Goal: Information Seeking & Learning: Understand process/instructions

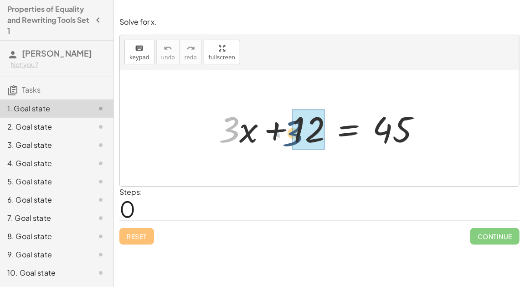
drag, startPoint x: 231, startPoint y: 135, endPoint x: 303, endPoint y: 137, distance: 72.1
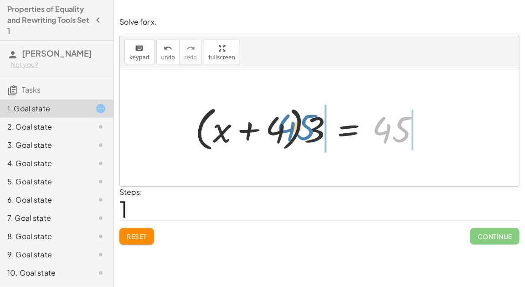
drag, startPoint x: 385, startPoint y: 128, endPoint x: 292, endPoint y: 127, distance: 93.5
click at [292, 127] on div at bounding box center [312, 128] width 242 height 52
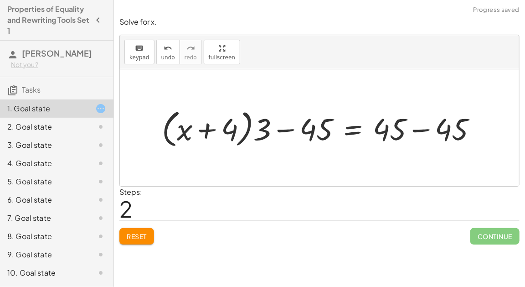
click at [291, 129] on div at bounding box center [323, 127] width 332 height 45
click at [415, 129] on div at bounding box center [323, 127] width 332 height 45
click at [336, 146] on div at bounding box center [283, 127] width 252 height 45
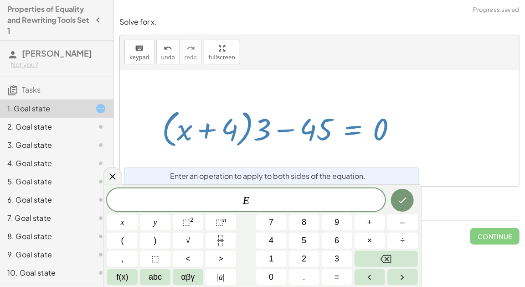
click at [266, 142] on div at bounding box center [283, 127] width 252 height 45
click at [106, 178] on div at bounding box center [112, 176] width 19 height 18
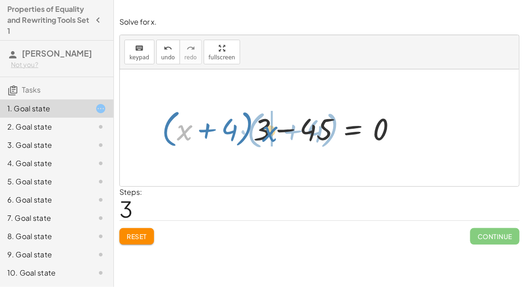
drag, startPoint x: 183, startPoint y: 137, endPoint x: 268, endPoint y: 138, distance: 84.8
click at [268, 138] on div at bounding box center [283, 127] width 252 height 45
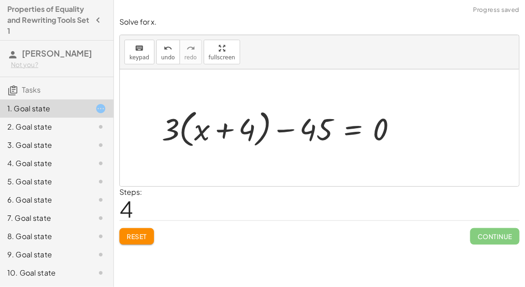
click at [226, 135] on div at bounding box center [283, 127] width 252 height 45
drag, startPoint x: 163, startPoint y: 132, endPoint x: 198, endPoint y: 134, distance: 35.6
click at [198, 134] on div at bounding box center [283, 127] width 252 height 45
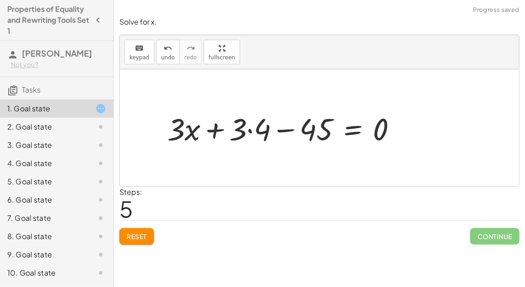
click at [213, 131] on div at bounding box center [286, 128] width 246 height 40
click at [246, 130] on div at bounding box center [286, 128] width 246 height 40
click at [250, 130] on div at bounding box center [286, 128] width 246 height 40
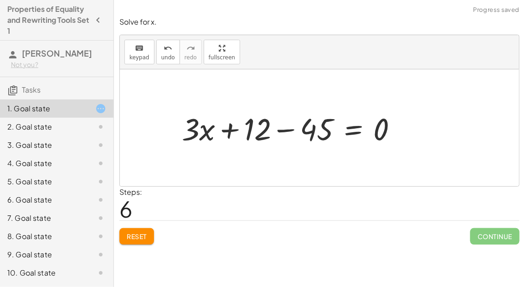
click at [232, 130] on div at bounding box center [293, 128] width 232 height 40
click at [286, 129] on div at bounding box center [293, 128] width 232 height 40
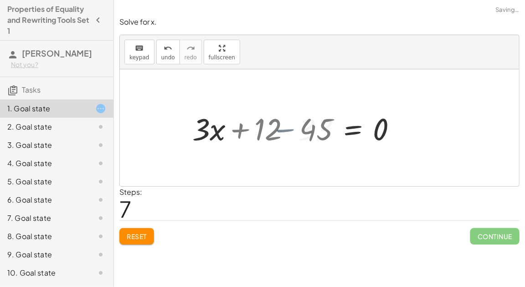
click at [286, 129] on div at bounding box center [320, 128] width 177 height 40
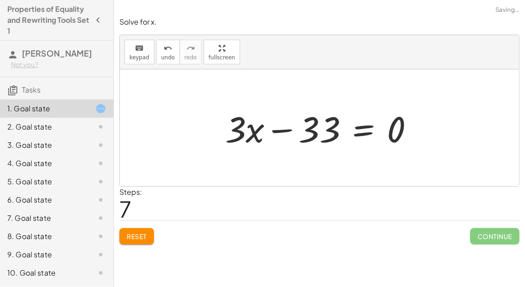
click at [287, 129] on div at bounding box center [323, 127] width 206 height 47
click at [287, 130] on div at bounding box center [323, 127] width 206 height 47
drag, startPoint x: 394, startPoint y: 129, endPoint x: 276, endPoint y: 129, distance: 118.1
click at [276, 129] on div at bounding box center [323, 127] width 206 height 47
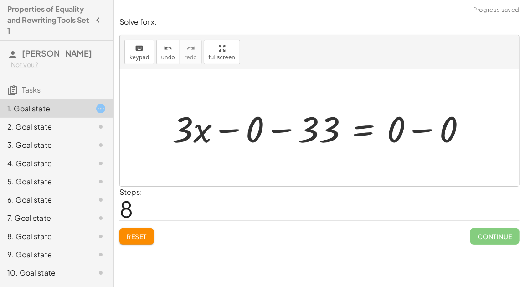
click at [242, 127] on div at bounding box center [323, 127] width 311 height 47
click at [241, 128] on div at bounding box center [349, 127] width 258 height 47
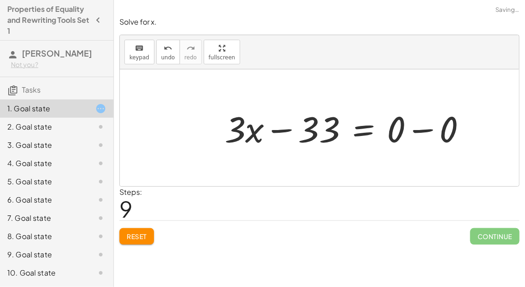
click at [284, 126] on div at bounding box center [349, 127] width 258 height 47
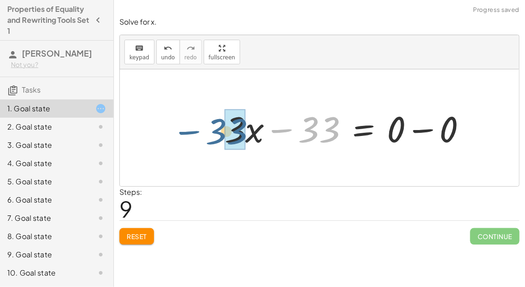
drag, startPoint x: 331, startPoint y: 127, endPoint x: 233, endPoint y: 129, distance: 97.6
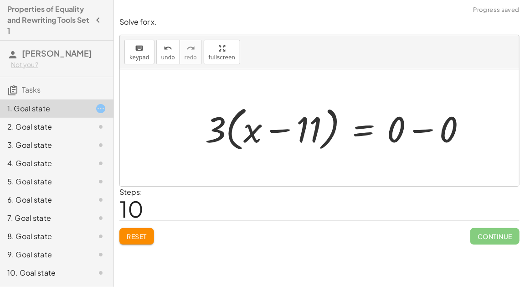
click at [277, 131] on div at bounding box center [340, 128] width 278 height 52
click at [415, 126] on div at bounding box center [340, 128] width 278 height 52
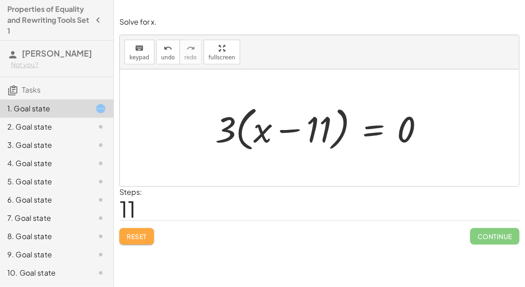
click at [140, 234] on span "Reset" at bounding box center [137, 236] width 20 height 8
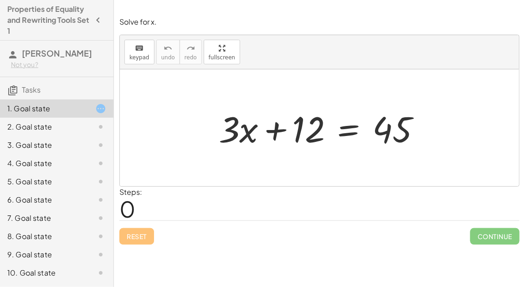
click at [347, 132] on div at bounding box center [323, 127] width 218 height 47
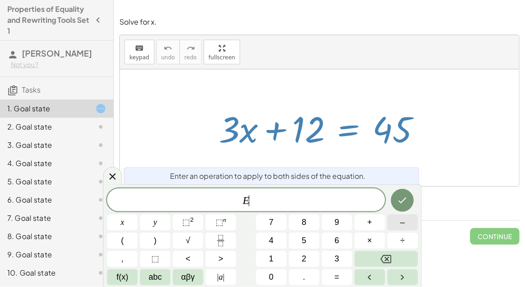
click at [402, 227] on span "–" at bounding box center [402, 222] width 5 height 12
click at [280, 253] on button "1" at bounding box center [271, 259] width 31 height 16
click at [301, 258] on button "2" at bounding box center [304, 259] width 31 height 16
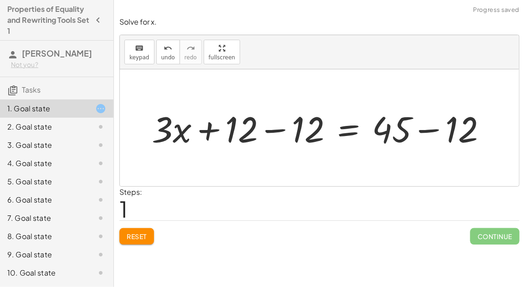
click at [274, 133] on div at bounding box center [323, 127] width 352 height 47
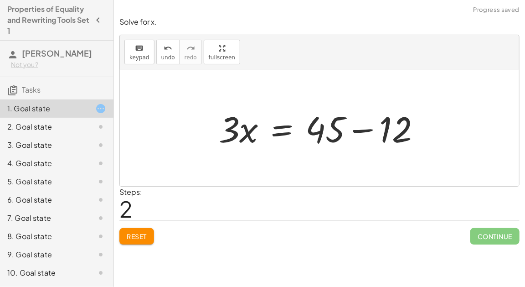
click at [358, 133] on div at bounding box center [323, 127] width 218 height 47
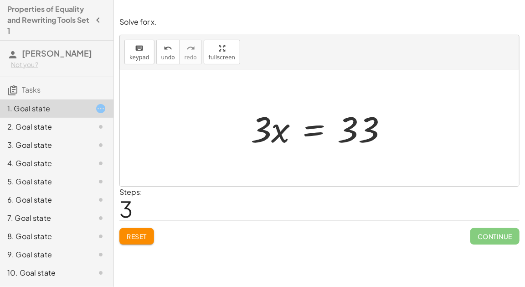
click at [320, 129] on div at bounding box center [323, 127] width 154 height 47
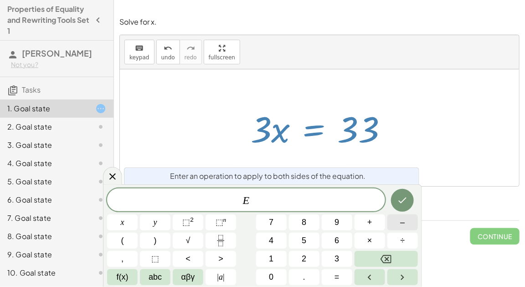
click at [415, 223] on button "–" at bounding box center [403, 222] width 31 height 16
click at [400, 259] on button "Backspace" at bounding box center [386, 259] width 63 height 16
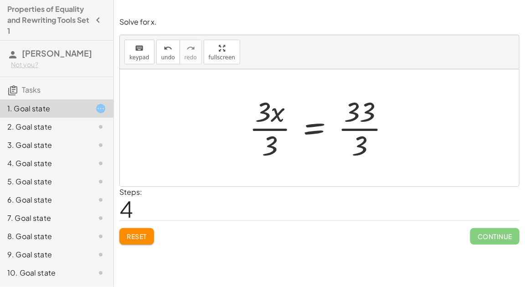
click at [280, 132] on div at bounding box center [323, 128] width 157 height 70
click at [359, 128] on div at bounding box center [335, 128] width 134 height 70
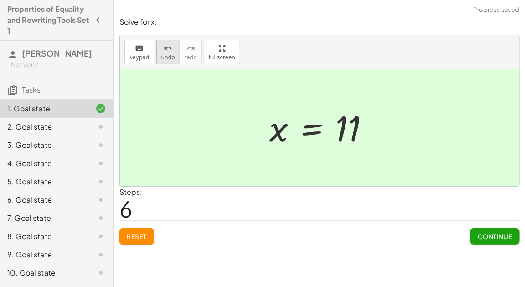
click at [164, 47] on icon "undo" at bounding box center [168, 48] width 9 height 11
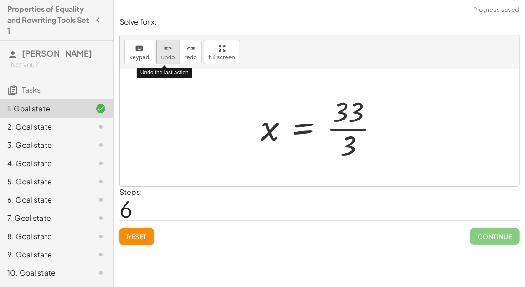
click at [164, 47] on icon "undo" at bounding box center [168, 48] width 9 height 11
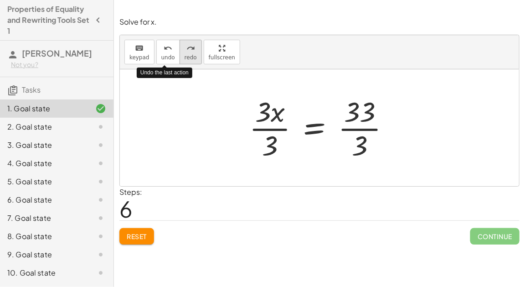
click at [185, 46] on div "redo" at bounding box center [191, 47] width 12 height 11
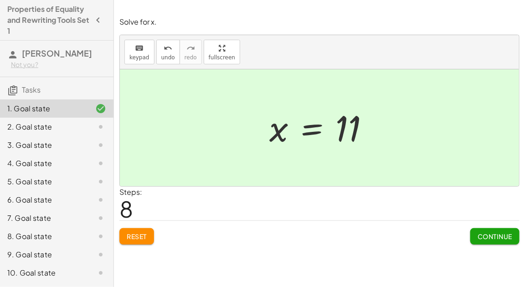
click at [514, 232] on button "Continue" at bounding box center [495, 236] width 49 height 16
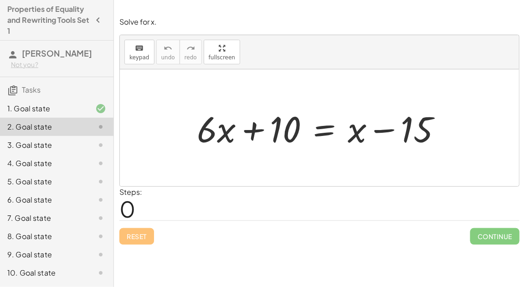
click at [381, 130] on div at bounding box center [322, 127] width 261 height 47
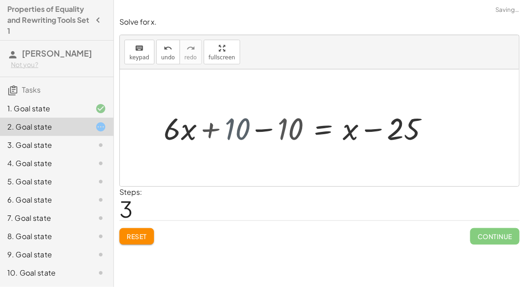
click at [260, 133] on div "+ · 6 · x + 10 = + x − 15 + · 6 · x + 10 − 10 = + x − 15 − 10 + · 6 · x + 10 = …" at bounding box center [350, 127] width 187 height 45
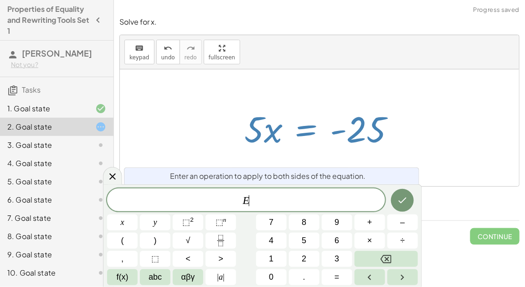
click at [306, 201] on span "E ​" at bounding box center [246, 200] width 278 height 13
click at [405, 205] on icon "Done" at bounding box center [402, 200] width 11 height 11
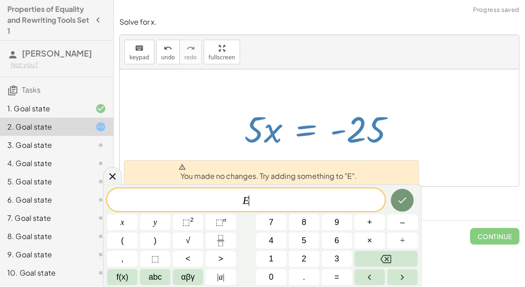
click at [389, 261] on icon "Backspace" at bounding box center [386, 259] width 11 height 11
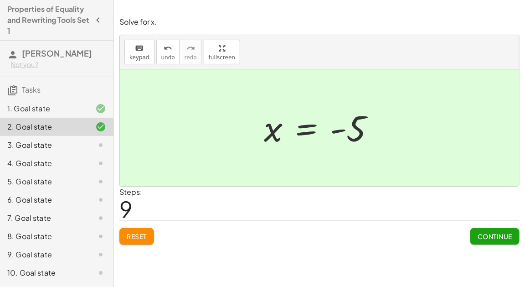
click at [501, 233] on span "Continue" at bounding box center [495, 236] width 35 height 8
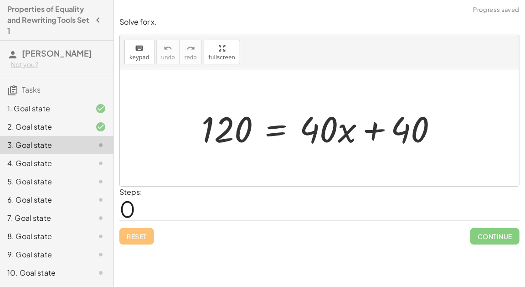
click at [35, 127] on div "2. Goal state" at bounding box center [43, 126] width 73 height 11
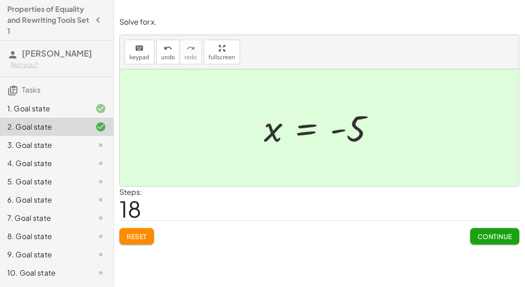
click at [100, 141] on icon at bounding box center [100, 145] width 11 height 11
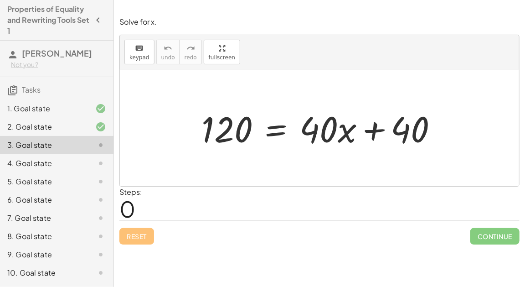
click at [376, 133] on div at bounding box center [323, 127] width 253 height 47
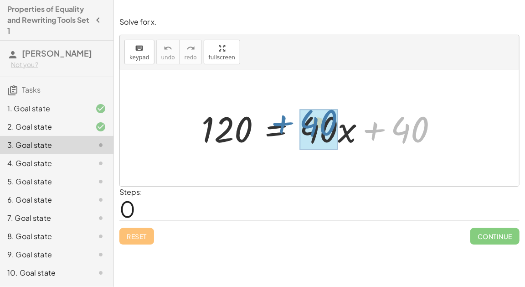
drag, startPoint x: 420, startPoint y: 136, endPoint x: 329, endPoint y: 130, distance: 91.4
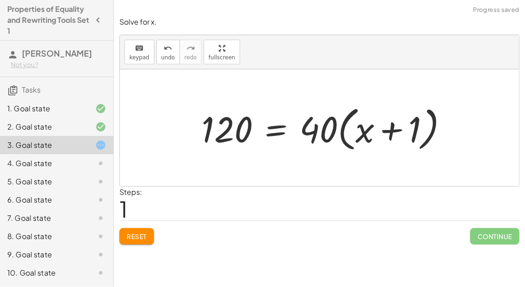
click at [386, 129] on div at bounding box center [328, 128] width 263 height 52
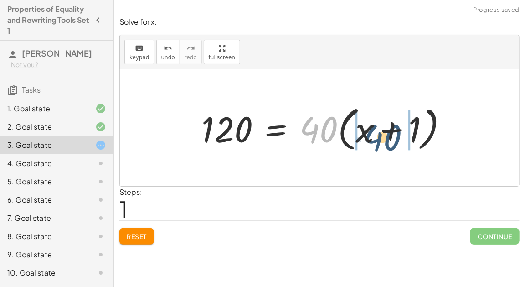
drag, startPoint x: 329, startPoint y: 130, endPoint x: 395, endPoint y: 138, distance: 66.1
click at [395, 138] on div at bounding box center [328, 128] width 263 height 52
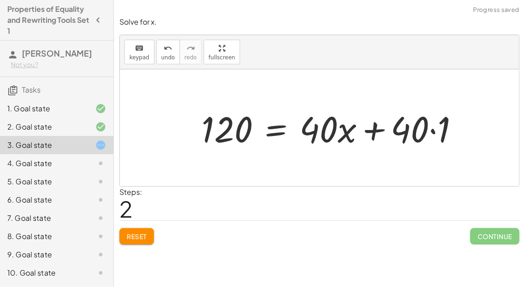
click at [430, 132] on div at bounding box center [334, 127] width 274 height 47
click at [369, 136] on div at bounding box center [323, 127] width 253 height 47
click at [372, 133] on div at bounding box center [323, 127] width 253 height 47
click at [135, 238] on span "Reset" at bounding box center [137, 236] width 20 height 8
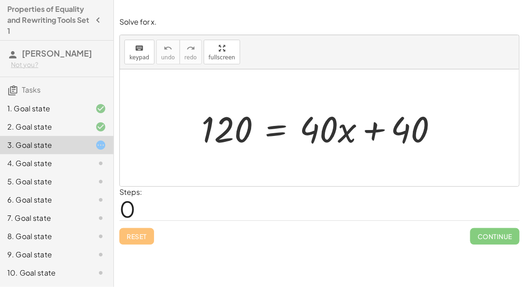
click at [102, 132] on div "2. Goal state" at bounding box center [57, 127] width 114 height 18
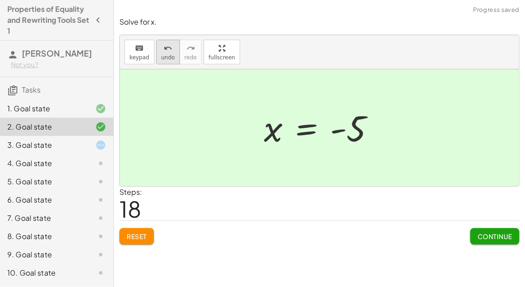
click at [168, 57] on span "undo" at bounding box center [168, 57] width 14 height 6
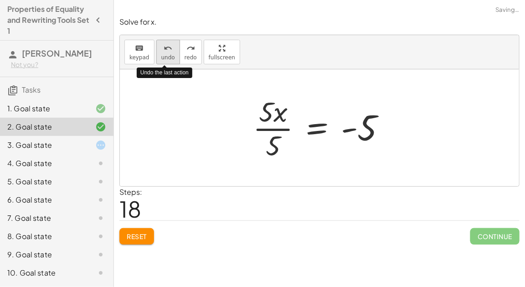
click at [169, 57] on span "undo" at bounding box center [168, 57] width 14 height 6
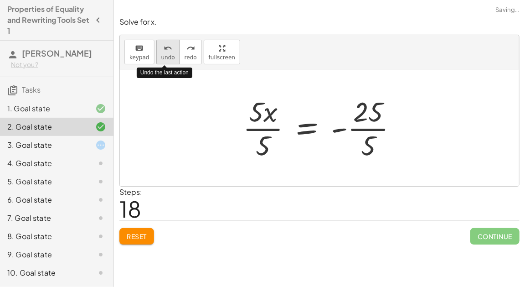
click at [168, 57] on span "undo" at bounding box center [168, 57] width 14 height 6
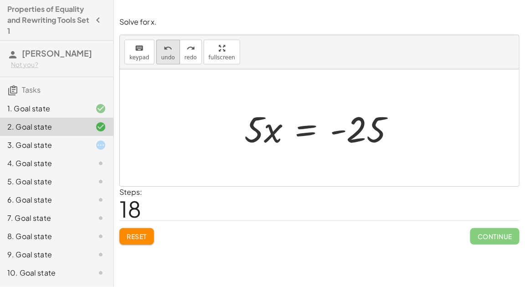
click at [161, 51] on div "undo" at bounding box center [168, 47] width 14 height 11
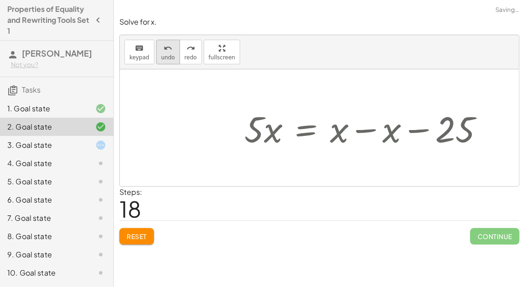
click at [161, 51] on div "undo" at bounding box center [168, 47] width 14 height 11
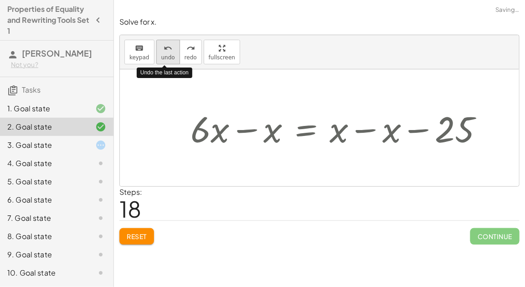
click at [161, 51] on div "undo" at bounding box center [168, 47] width 14 height 11
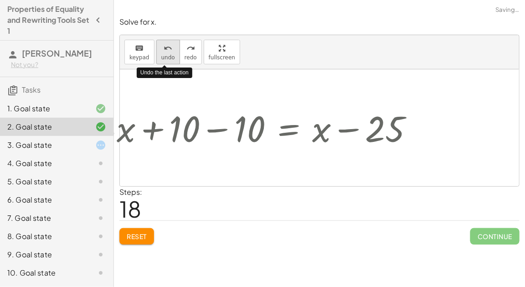
click at [161, 51] on div "undo" at bounding box center [168, 47] width 14 height 11
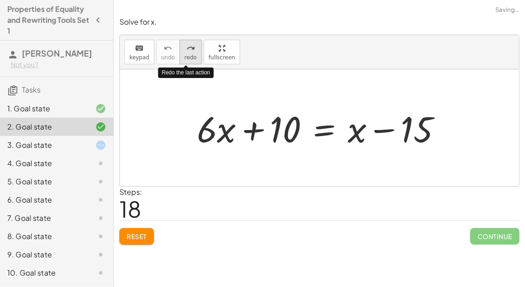
click at [185, 56] on span "redo" at bounding box center [191, 57] width 12 height 6
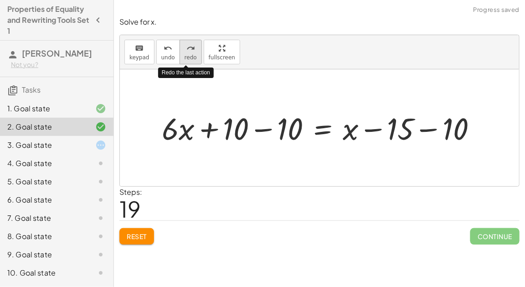
click at [185, 56] on span "redo" at bounding box center [191, 57] width 12 height 6
click at [185, 57] on span "redo" at bounding box center [191, 57] width 12 height 6
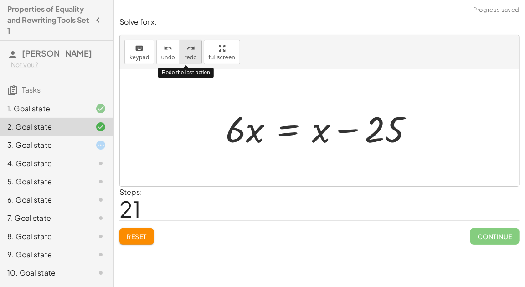
click at [185, 57] on span "redo" at bounding box center [191, 57] width 12 height 6
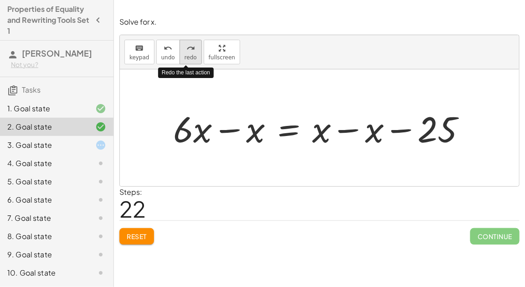
click at [185, 57] on span "redo" at bounding box center [191, 57] width 12 height 6
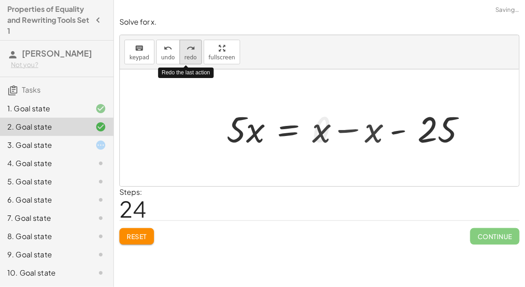
click at [185, 57] on span "redo" at bounding box center [191, 57] width 12 height 6
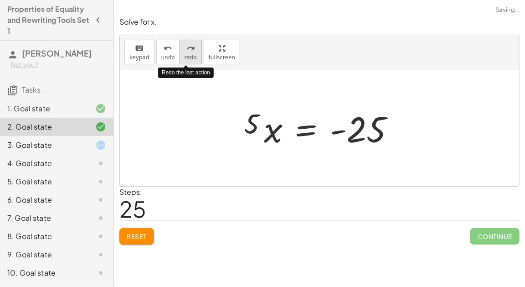
click at [185, 57] on span "redo" at bounding box center [191, 57] width 12 height 6
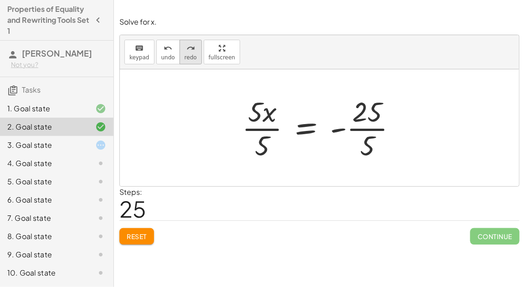
click at [185, 55] on span "redo" at bounding box center [191, 57] width 12 height 6
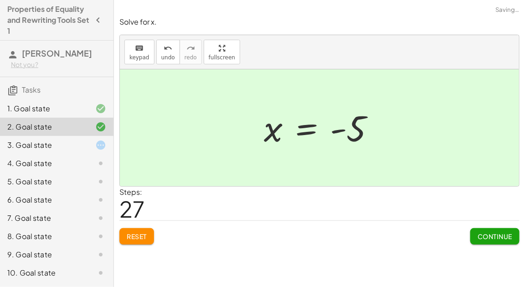
click at [481, 233] on span "Continue" at bounding box center [495, 236] width 35 height 8
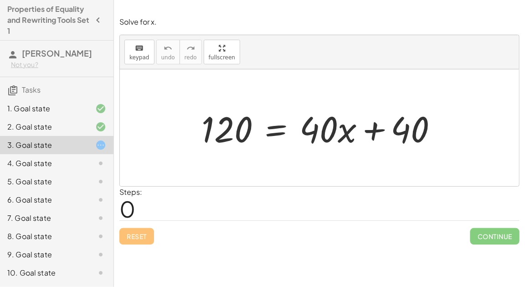
click at [276, 128] on div at bounding box center [323, 127] width 253 height 47
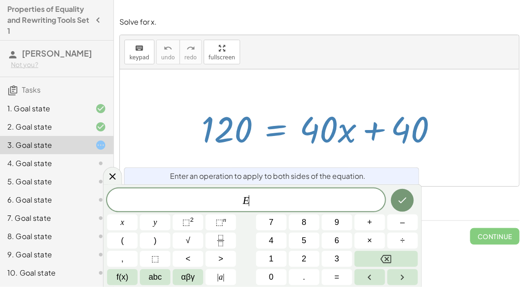
click at [48, 175] on div "5. Goal state" at bounding box center [57, 181] width 114 height 18
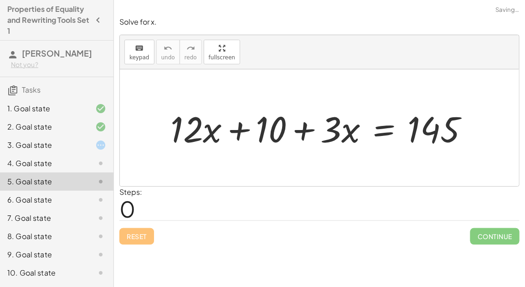
scroll to position [34, 0]
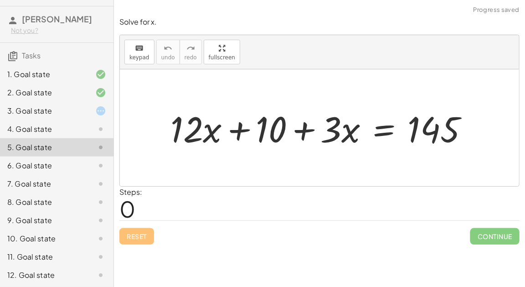
click at [84, 114] on div at bounding box center [94, 110] width 26 height 11
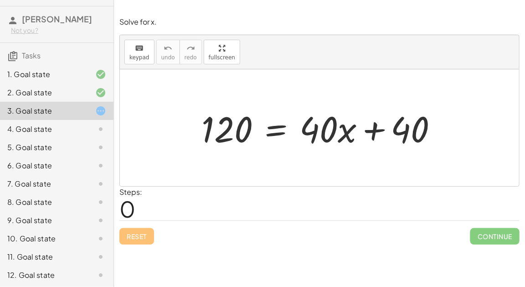
click at [271, 129] on div at bounding box center [323, 127] width 253 height 47
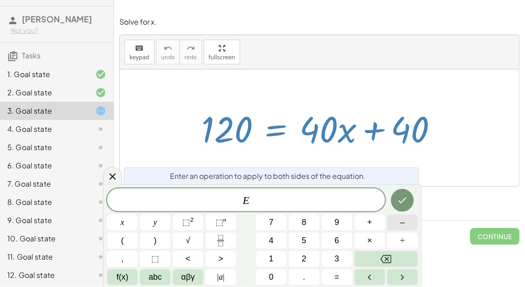
click at [406, 226] on button "–" at bounding box center [403, 222] width 31 height 16
click at [410, 225] on button "–" at bounding box center [403, 222] width 31 height 16
click at [413, 256] on button "Backspace" at bounding box center [386, 259] width 63 height 16
click at [272, 242] on span "4" at bounding box center [271, 240] width 5 height 12
click at [277, 277] on button "0" at bounding box center [271, 277] width 31 height 16
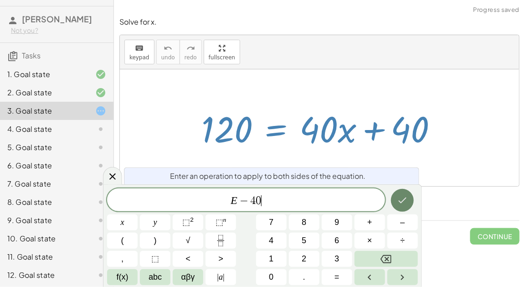
click at [401, 202] on icon "Done" at bounding box center [403, 200] width 8 height 6
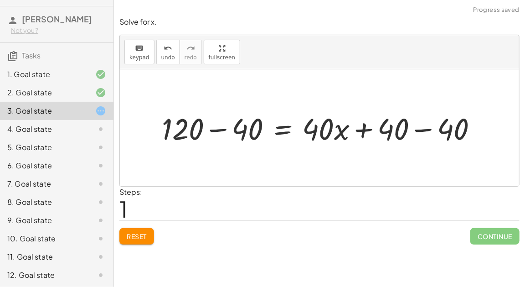
click at [226, 126] on div at bounding box center [323, 128] width 332 height 40
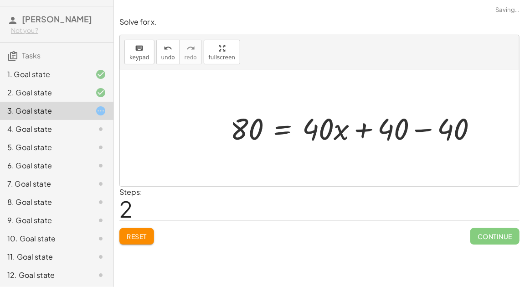
click at [363, 131] on div at bounding box center [358, 128] width 264 height 40
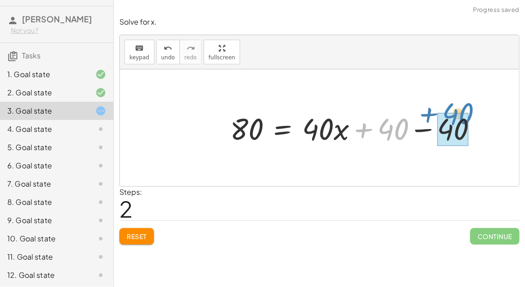
drag, startPoint x: 396, startPoint y: 126, endPoint x: 459, endPoint y: 114, distance: 64.7
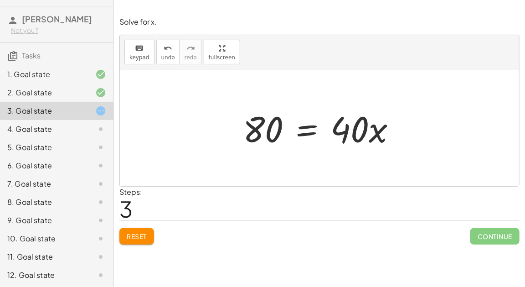
click at [310, 133] on div at bounding box center [323, 127] width 170 height 47
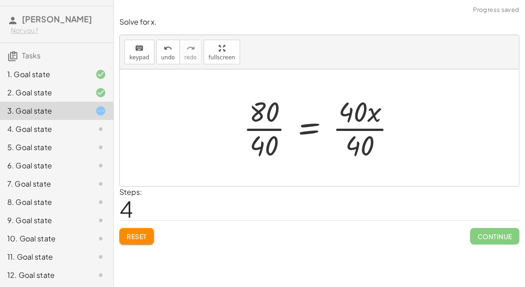
click at [270, 124] on div at bounding box center [323, 128] width 169 height 70
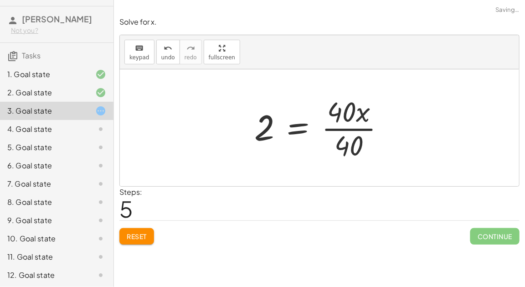
click at [363, 124] on div at bounding box center [323, 128] width 147 height 70
click at [363, 126] on div at bounding box center [323, 128] width 147 height 70
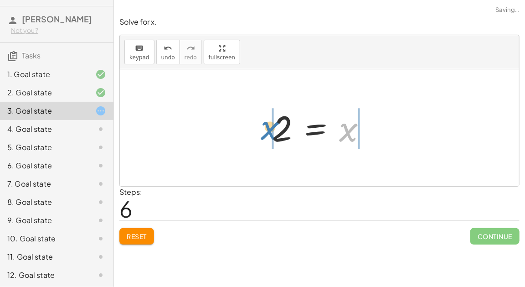
drag, startPoint x: 348, startPoint y: 134, endPoint x: 271, endPoint y: 132, distance: 76.6
click at [271, 132] on div at bounding box center [323, 127] width 111 height 45
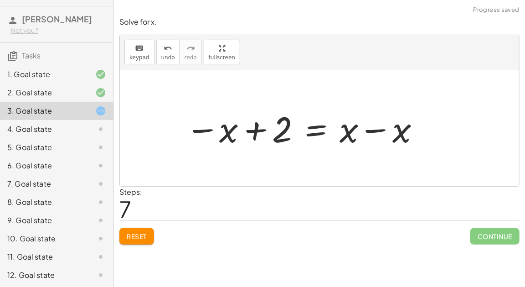
click at [282, 133] on div at bounding box center [303, 127] width 245 height 47
click at [259, 128] on div at bounding box center [303, 127] width 245 height 47
drag, startPoint x: 232, startPoint y: 134, endPoint x: 300, endPoint y: 130, distance: 67.6
click at [300, 130] on div at bounding box center [303, 127] width 245 height 47
click at [260, 132] on div at bounding box center [323, 127] width 217 height 47
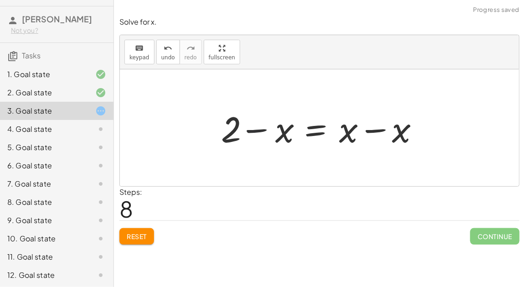
click at [260, 132] on div at bounding box center [323, 127] width 217 height 47
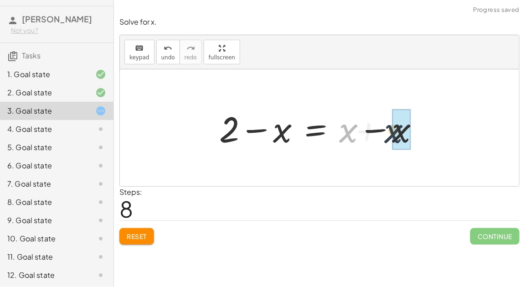
drag, startPoint x: 346, startPoint y: 132, endPoint x: 392, endPoint y: 132, distance: 46.1
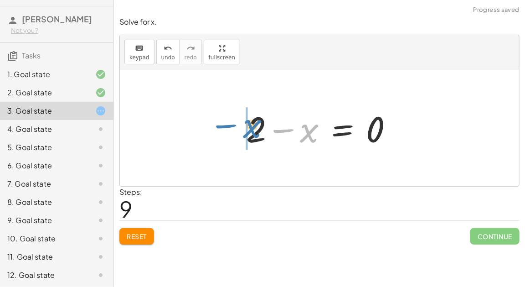
drag, startPoint x: 314, startPoint y: 135, endPoint x: 251, endPoint y: 132, distance: 62.6
click at [251, 132] on div at bounding box center [324, 127] width 164 height 47
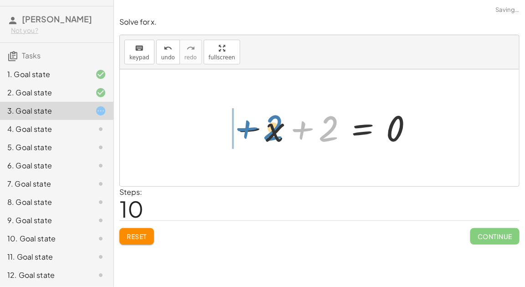
drag, startPoint x: 324, startPoint y: 138, endPoint x: 271, endPoint y: 137, distance: 52.9
click at [271, 137] on div at bounding box center [324, 127] width 192 height 45
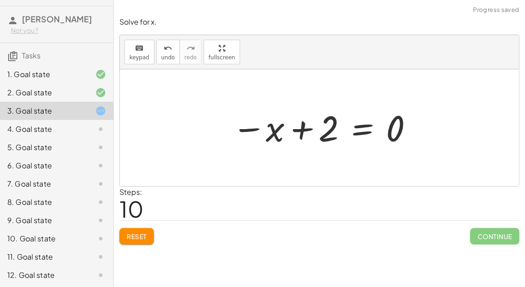
click at [308, 128] on div at bounding box center [324, 127] width 192 height 45
drag, startPoint x: 271, startPoint y: 130, endPoint x: 327, endPoint y: 130, distance: 56.1
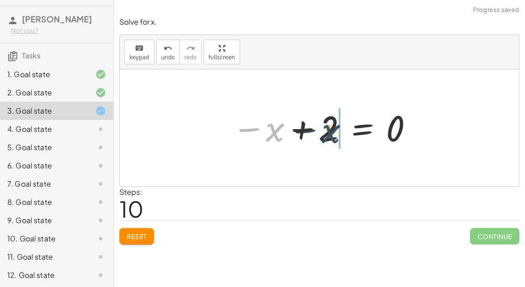
click at [327, 130] on div at bounding box center [324, 127] width 192 height 45
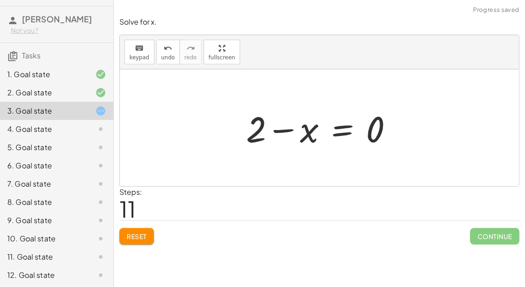
click at [336, 131] on div at bounding box center [324, 127] width 164 height 47
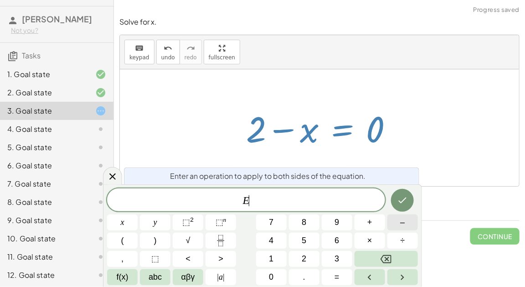
click at [410, 224] on button "–" at bounding box center [403, 222] width 31 height 16
click at [137, 227] on button "x" at bounding box center [122, 222] width 31 height 16
click at [399, 192] on button "Done" at bounding box center [402, 200] width 23 height 23
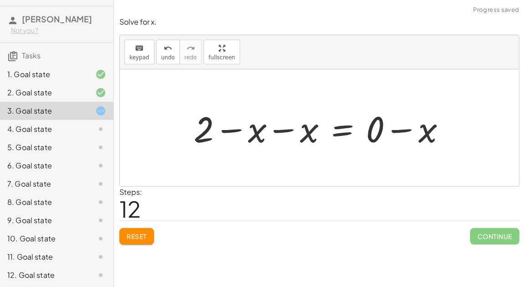
click at [397, 130] on div at bounding box center [323, 127] width 269 height 47
click at [285, 136] on div at bounding box center [305, 127] width 233 height 47
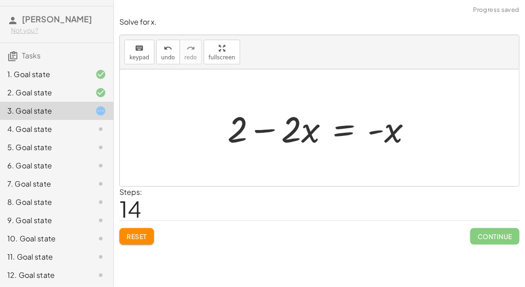
click at [274, 131] on div at bounding box center [323, 127] width 201 height 47
drag, startPoint x: 241, startPoint y: 126, endPoint x: 299, endPoint y: 130, distance: 57.6
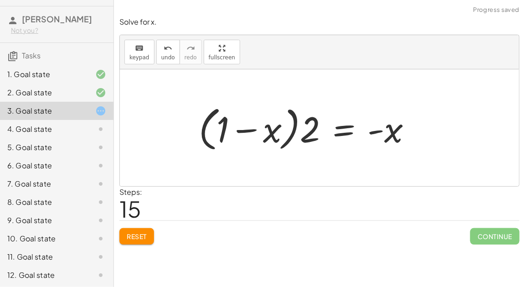
click at [252, 129] on div at bounding box center [308, 128] width 229 height 52
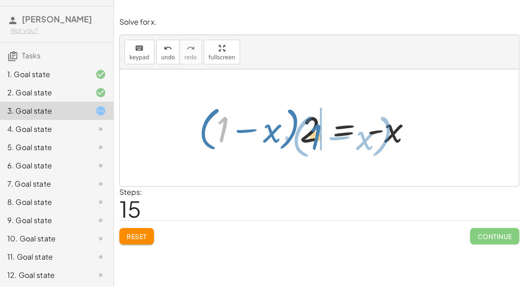
drag, startPoint x: 222, startPoint y: 120, endPoint x: 314, endPoint y: 127, distance: 92.8
click at [314, 127] on div at bounding box center [308, 128] width 229 height 52
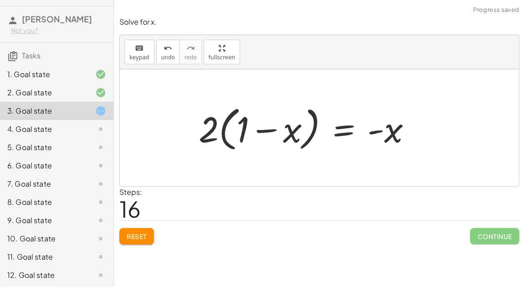
click at [273, 132] on div at bounding box center [308, 128] width 229 height 52
drag, startPoint x: 246, startPoint y: 130, endPoint x: 210, endPoint y: 129, distance: 36.5
click at [210, 129] on div at bounding box center [308, 128] width 229 height 52
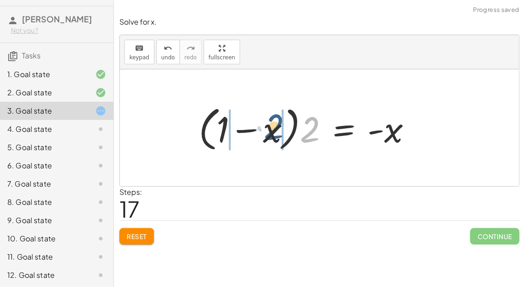
drag, startPoint x: 308, startPoint y: 130, endPoint x: 267, endPoint y: 128, distance: 40.6
click at [267, 128] on div at bounding box center [308, 128] width 229 height 52
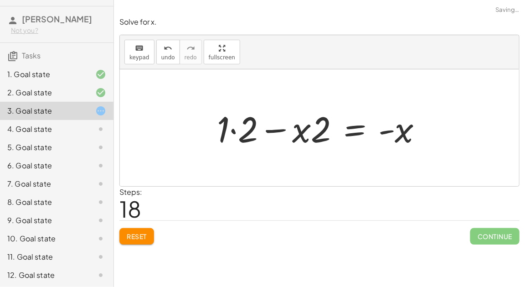
click at [234, 130] on div at bounding box center [323, 127] width 222 height 47
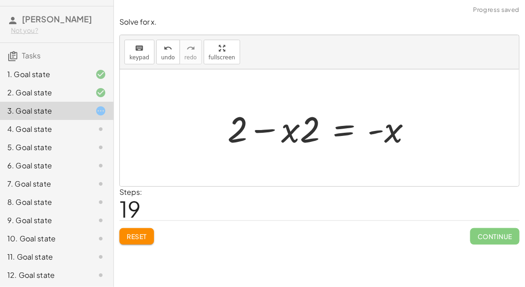
click at [267, 127] on div at bounding box center [323, 127] width 201 height 47
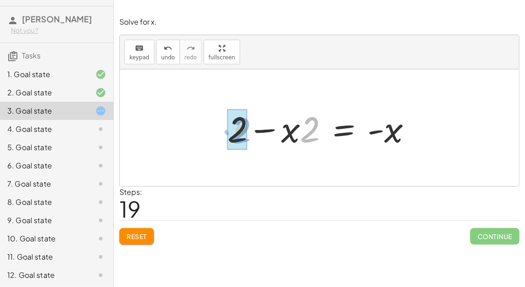
drag, startPoint x: 318, startPoint y: 130, endPoint x: 250, endPoint y: 131, distance: 68.0
click at [250, 131] on div at bounding box center [323, 127] width 201 height 47
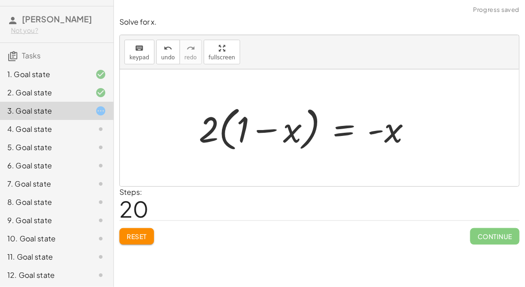
click at [259, 130] on div at bounding box center [308, 128] width 229 height 52
click at [144, 233] on span "Reset" at bounding box center [137, 236] width 20 height 8
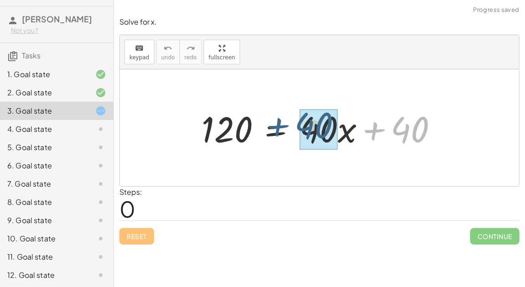
drag, startPoint x: 409, startPoint y: 124, endPoint x: 315, endPoint y: 121, distance: 94.9
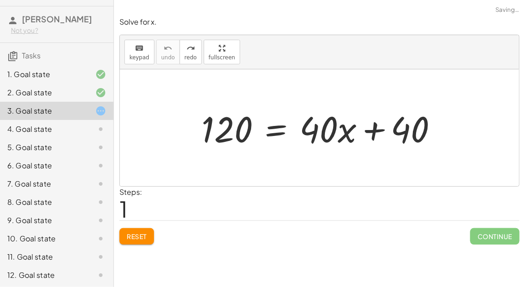
click at [142, 238] on span "Reset" at bounding box center [137, 236] width 20 height 8
click at [276, 130] on div at bounding box center [323, 127] width 253 height 47
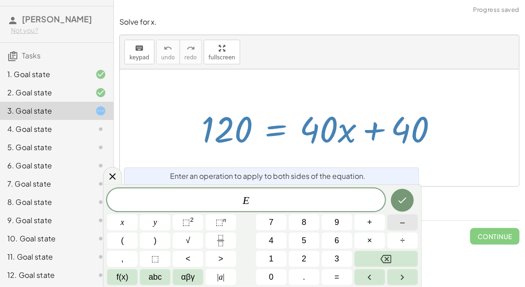
click at [402, 224] on span "–" at bounding box center [402, 222] width 5 height 12
click at [275, 244] on button "4" at bounding box center [271, 241] width 31 height 16
click at [275, 278] on button "0" at bounding box center [271, 277] width 31 height 16
click at [403, 192] on button "Done" at bounding box center [402, 200] width 23 height 23
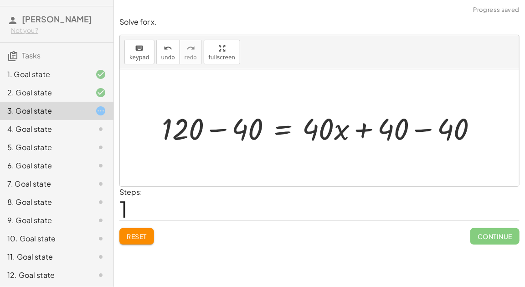
click at [224, 133] on div at bounding box center [323, 128] width 332 height 40
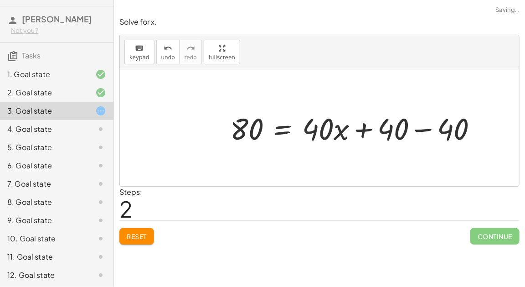
click at [370, 129] on div at bounding box center [358, 128] width 264 height 40
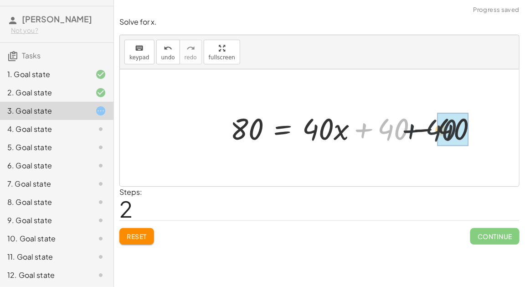
drag, startPoint x: 405, startPoint y: 126, endPoint x: 455, endPoint y: 126, distance: 50.2
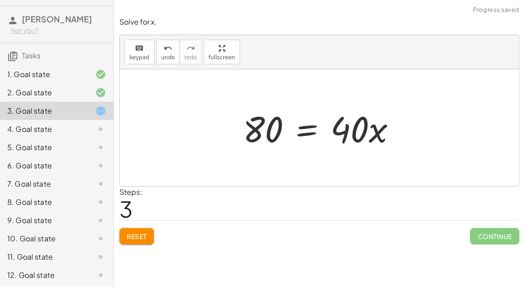
click at [302, 133] on div at bounding box center [323, 127] width 170 height 47
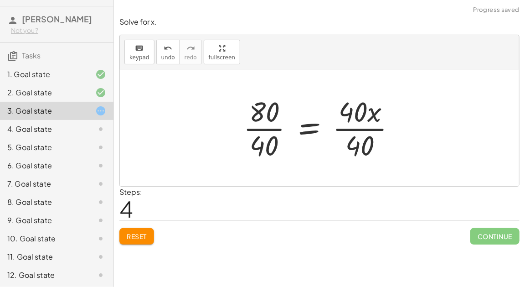
click at [281, 130] on div at bounding box center [323, 128] width 169 height 70
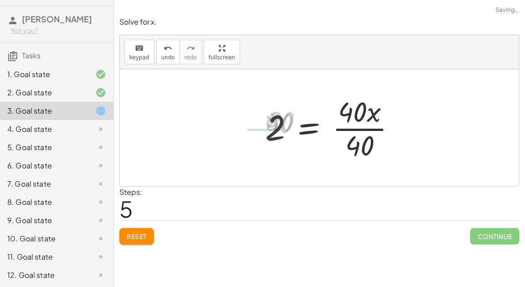
click at [343, 130] on div at bounding box center [334, 128] width 147 height 70
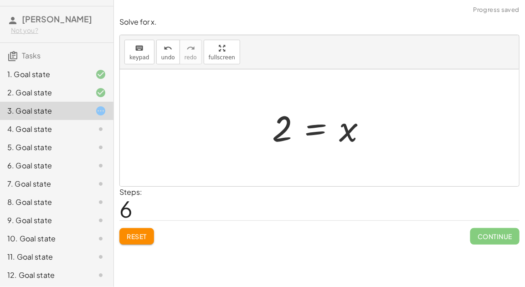
click at [322, 131] on div at bounding box center [323, 127] width 111 height 45
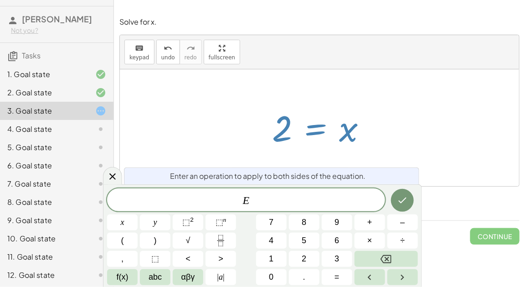
click at [309, 142] on div at bounding box center [323, 127] width 111 height 45
click at [403, 204] on icon "Done" at bounding box center [402, 200] width 11 height 11
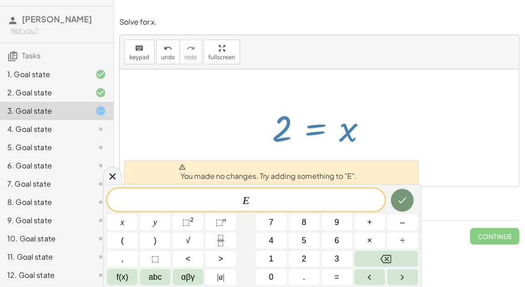
click at [122, 173] on div at bounding box center [319, 127] width 399 height 117
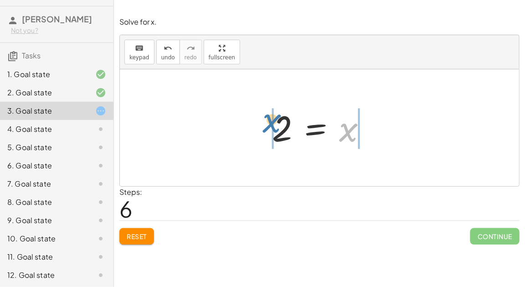
drag, startPoint x: 342, startPoint y: 135, endPoint x: 268, endPoint y: 128, distance: 74.2
click at [268, 128] on div at bounding box center [323, 127] width 111 height 45
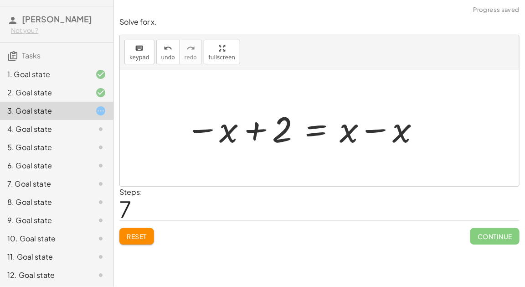
click at [364, 134] on div at bounding box center [303, 127] width 245 height 47
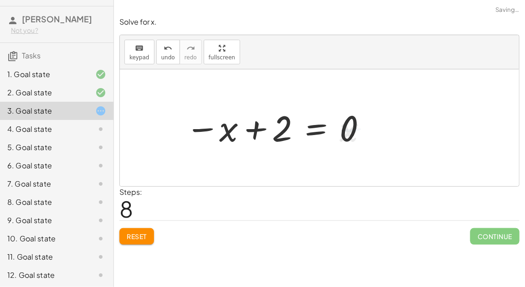
click at [254, 128] on div at bounding box center [277, 127] width 192 height 45
drag, startPoint x: 280, startPoint y: 130, endPoint x: 213, endPoint y: 129, distance: 66.6
click at [213, 129] on div at bounding box center [277, 127] width 192 height 45
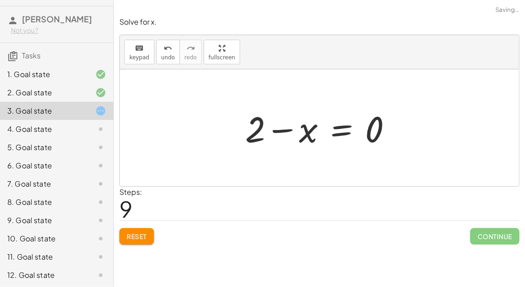
click at [316, 126] on div at bounding box center [323, 127] width 164 height 47
click at [343, 129] on div at bounding box center [324, 127] width 164 height 47
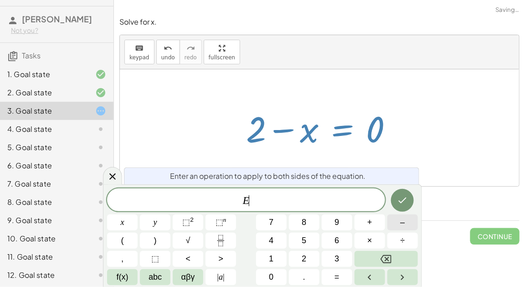
click at [393, 219] on button "–" at bounding box center [403, 222] width 31 height 16
click at [379, 244] on button "×" at bounding box center [370, 241] width 31 height 16
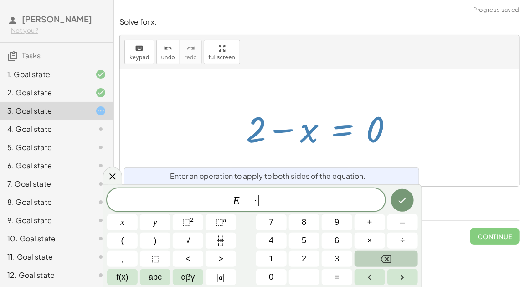
click at [399, 254] on button "Backspace" at bounding box center [386, 259] width 63 height 16
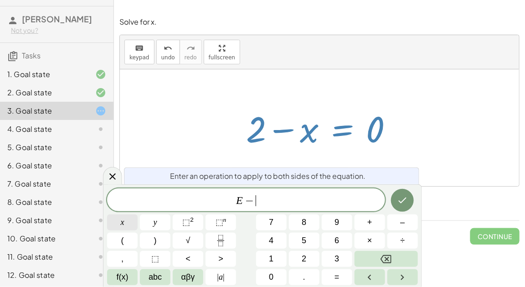
click at [124, 215] on button "x" at bounding box center [122, 222] width 31 height 16
click at [397, 205] on icon "Done" at bounding box center [402, 200] width 11 height 11
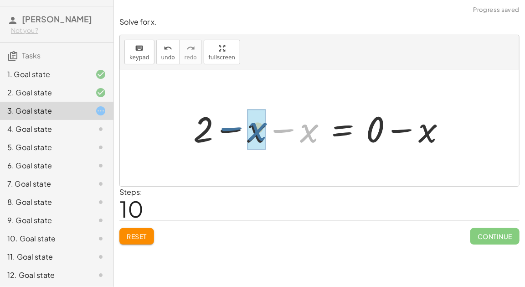
drag, startPoint x: 305, startPoint y: 134, endPoint x: 253, endPoint y: 133, distance: 51.5
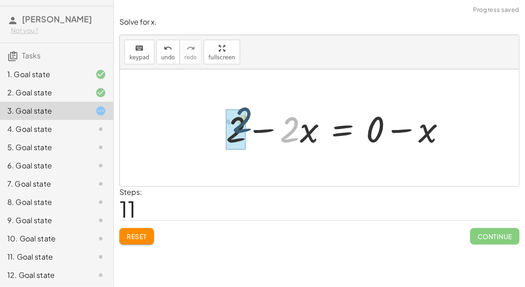
drag, startPoint x: 291, startPoint y: 130, endPoint x: 240, endPoint y: 120, distance: 52.0
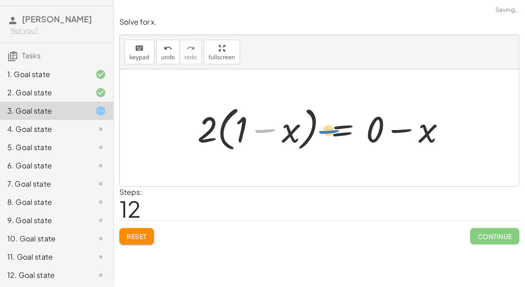
drag, startPoint x: 261, startPoint y: 130, endPoint x: 325, endPoint y: 130, distance: 63.8
click at [325, 130] on div at bounding box center [325, 128] width 265 height 52
click at [400, 124] on div at bounding box center [325, 128] width 265 height 52
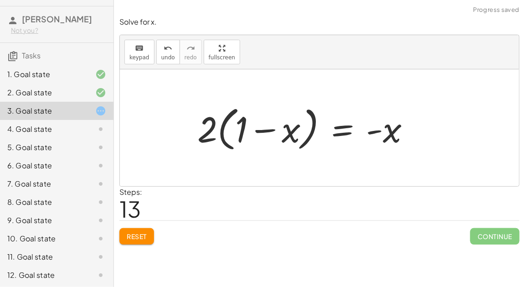
click at [378, 126] on div at bounding box center [307, 128] width 229 height 52
click at [378, 130] on div at bounding box center [307, 128] width 229 height 52
drag, startPoint x: 393, startPoint y: 134, endPoint x: 364, endPoint y: 133, distance: 29.2
click at [364, 133] on div at bounding box center [307, 128] width 229 height 52
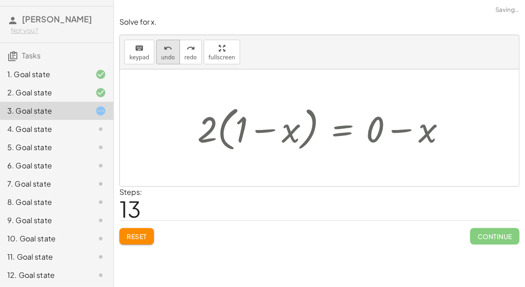
click at [162, 59] on span "undo" at bounding box center [168, 57] width 14 height 6
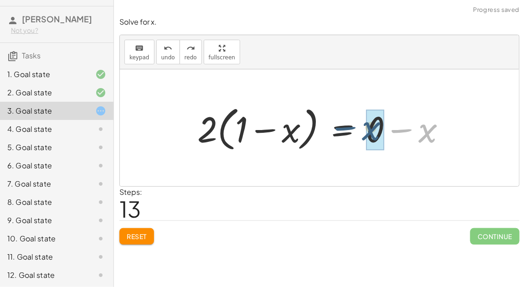
drag, startPoint x: 424, startPoint y: 126, endPoint x: 367, endPoint y: 124, distance: 56.6
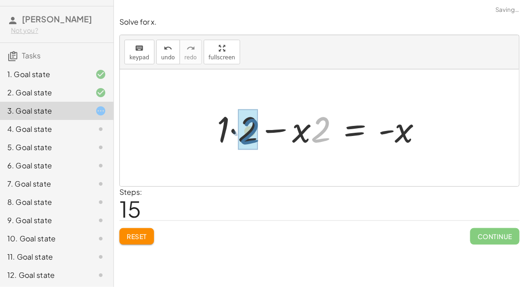
drag, startPoint x: 324, startPoint y: 133, endPoint x: 253, endPoint y: 135, distance: 71.2
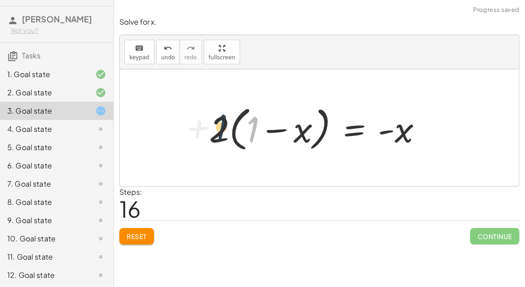
drag, startPoint x: 256, startPoint y: 131, endPoint x: 214, endPoint y: 130, distance: 41.5
click at [214, 130] on div at bounding box center [319, 128] width 229 height 52
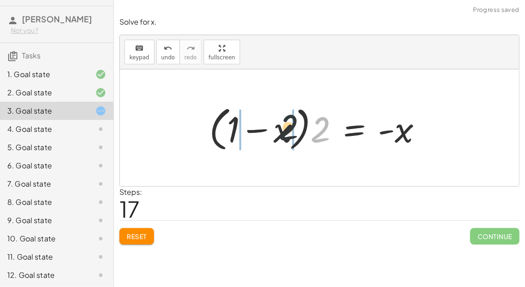
drag, startPoint x: 316, startPoint y: 138, endPoint x: 270, endPoint y: 135, distance: 46.1
click at [270, 135] on div at bounding box center [319, 128] width 229 height 52
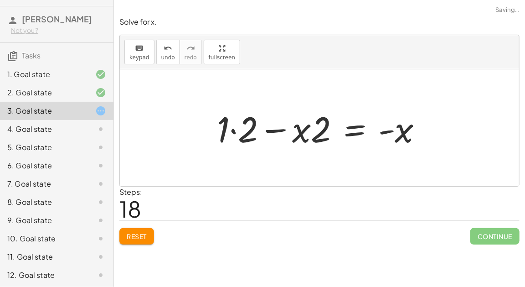
click at [237, 133] on div at bounding box center [323, 127] width 222 height 47
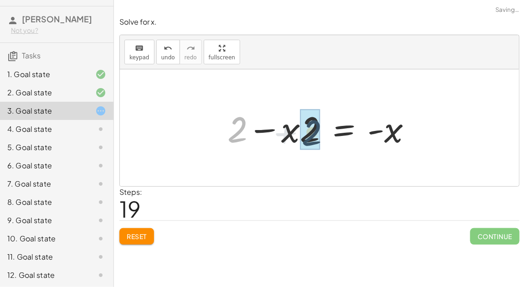
drag, startPoint x: 237, startPoint y: 131, endPoint x: 312, endPoint y: 134, distance: 74.8
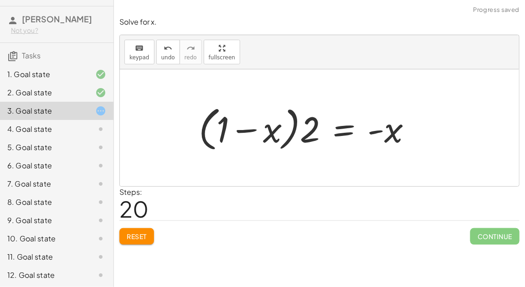
click at [151, 231] on button "Reset" at bounding box center [136, 236] width 35 height 16
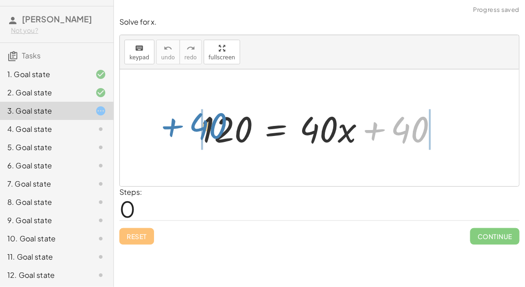
drag, startPoint x: 410, startPoint y: 130, endPoint x: 207, endPoint y: 128, distance: 203.4
click at [207, 128] on div at bounding box center [323, 127] width 253 height 47
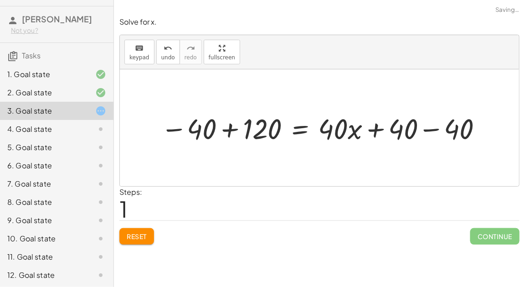
click at [224, 132] on div at bounding box center [322, 127] width 333 height 37
click at [379, 130] on div at bounding box center [371, 127] width 248 height 37
click at [433, 130] on div at bounding box center [371, 127] width 248 height 37
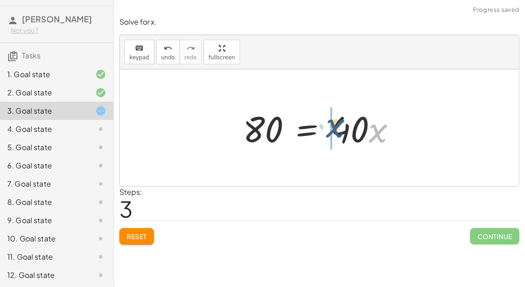
drag, startPoint x: 374, startPoint y: 131, endPoint x: 331, endPoint y: 126, distance: 44.1
click at [384, 134] on div at bounding box center [323, 127] width 170 height 47
click at [304, 122] on div at bounding box center [323, 127] width 170 height 47
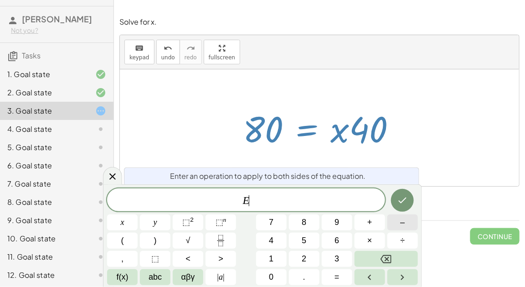
click at [405, 225] on button "–" at bounding box center [403, 222] width 31 height 16
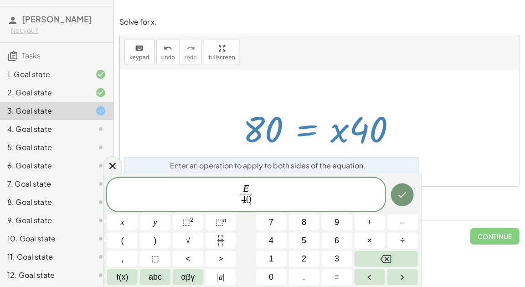
click at [404, 207] on div at bounding box center [403, 195] width 31 height 35
click at [403, 203] on button "Done" at bounding box center [402, 194] width 23 height 23
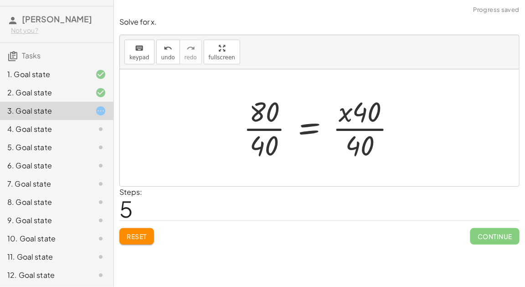
click at [278, 128] on div at bounding box center [323, 128] width 169 height 70
click at [352, 126] on div at bounding box center [334, 128] width 147 height 70
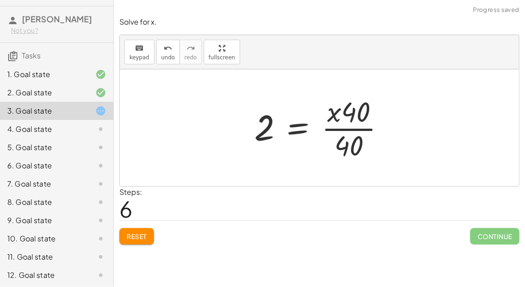
click at [352, 126] on div at bounding box center [323, 128] width 147 height 70
drag, startPoint x: 337, startPoint y: 114, endPoint x: 368, endPoint y: 117, distance: 31.5
click at [368, 117] on div at bounding box center [323, 128] width 147 height 70
click at [363, 127] on div at bounding box center [323, 128] width 147 height 70
click at [363, 127] on div at bounding box center [319, 127] width 399 height 117
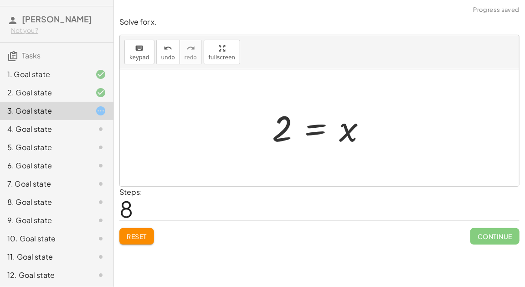
click at [319, 130] on div at bounding box center [323, 127] width 111 height 45
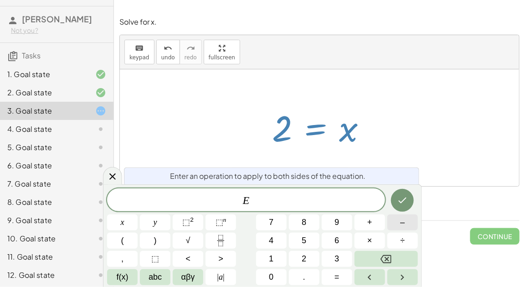
click at [402, 226] on span "–" at bounding box center [402, 222] width 5 height 12
click at [300, 263] on button "2" at bounding box center [304, 259] width 31 height 16
click at [124, 221] on button "x" at bounding box center [122, 222] width 31 height 16
click at [407, 207] on button "Done" at bounding box center [402, 200] width 23 height 23
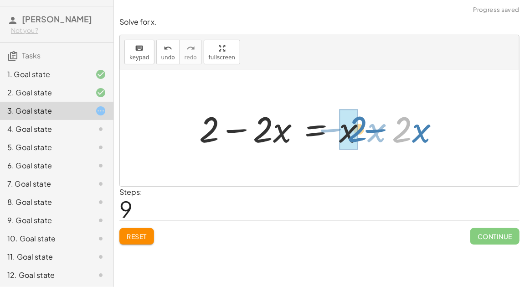
drag, startPoint x: 398, startPoint y: 135, endPoint x: 341, endPoint y: 135, distance: 57.0
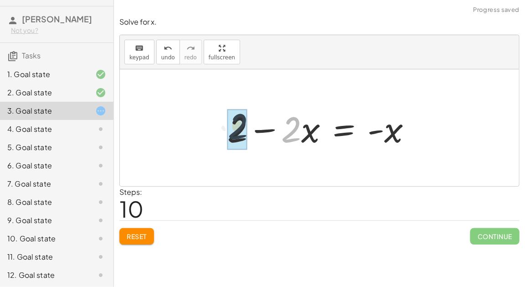
drag, startPoint x: 292, startPoint y: 130, endPoint x: 237, endPoint y: 127, distance: 55.2
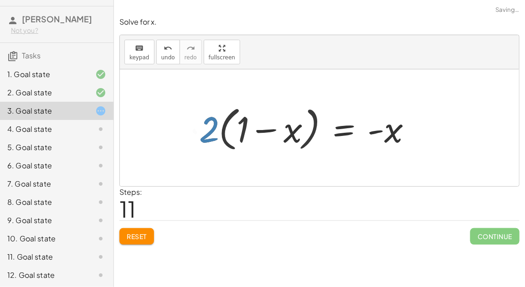
click at [263, 128] on div at bounding box center [308, 128] width 229 height 52
drag, startPoint x: 212, startPoint y: 128, endPoint x: 273, endPoint y: 128, distance: 60.7
click at [273, 128] on div at bounding box center [308, 128] width 229 height 52
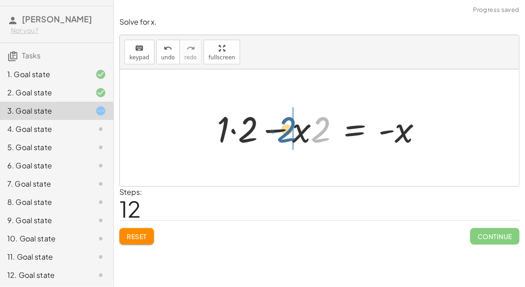
drag, startPoint x: 317, startPoint y: 134, endPoint x: 285, endPoint y: 135, distance: 32.8
click at [285, 135] on div at bounding box center [323, 127] width 222 height 47
click at [271, 130] on div at bounding box center [323, 127] width 222 height 47
click at [239, 130] on div at bounding box center [323, 127] width 222 height 47
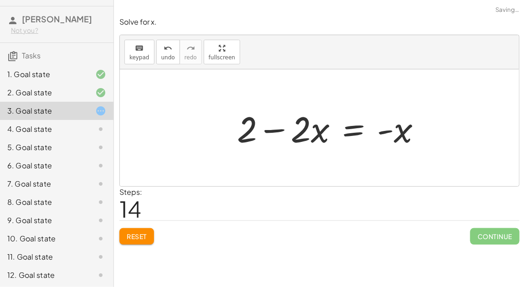
click at [265, 131] on div at bounding box center [333, 127] width 201 height 47
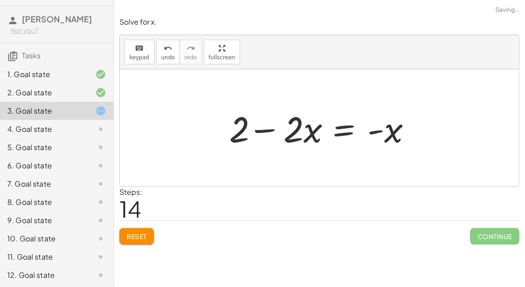
click at [265, 131] on div at bounding box center [323, 127] width 201 height 47
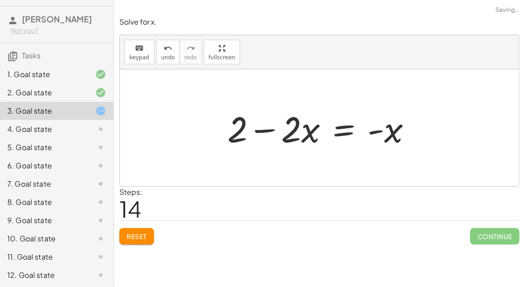
click at [265, 131] on div at bounding box center [323, 127] width 201 height 47
drag, startPoint x: 395, startPoint y: 133, endPoint x: 242, endPoint y: 135, distance: 152.8
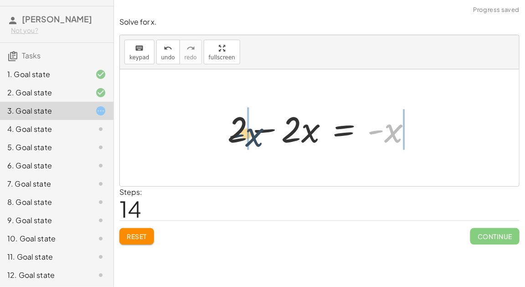
click at [242, 135] on div at bounding box center [323, 127] width 201 height 47
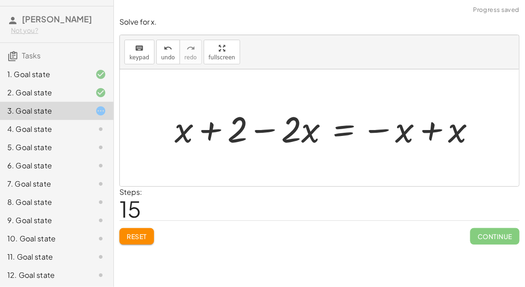
click at [215, 132] on div at bounding box center [329, 127] width 318 height 47
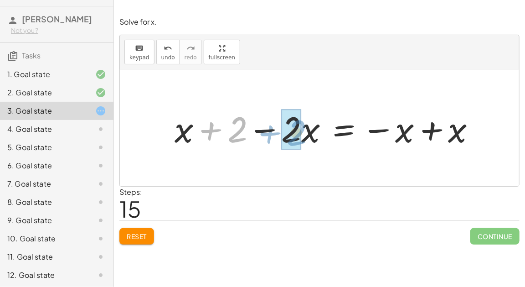
drag, startPoint x: 237, startPoint y: 133, endPoint x: 297, endPoint y: 136, distance: 60.3
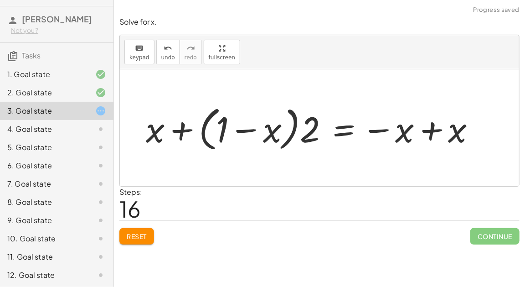
click at [247, 125] on div at bounding box center [314, 128] width 346 height 52
click at [183, 130] on div at bounding box center [314, 128] width 346 height 52
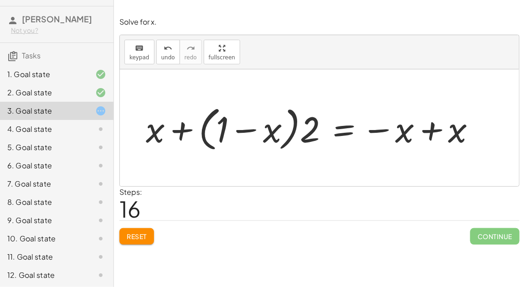
click at [431, 130] on div at bounding box center [314, 128] width 346 height 52
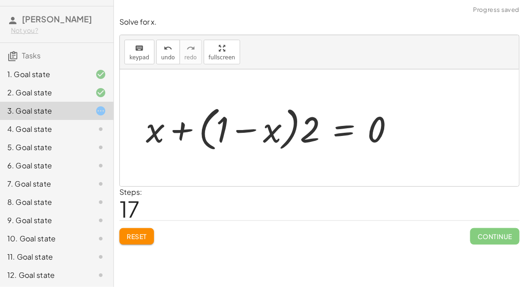
click at [276, 132] on div at bounding box center [273, 128] width 265 height 52
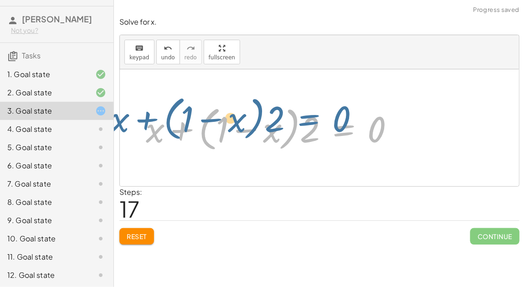
drag, startPoint x: 326, startPoint y: 142, endPoint x: 267, endPoint y: 133, distance: 60.4
click at [267, 133] on div at bounding box center [273, 128] width 265 height 52
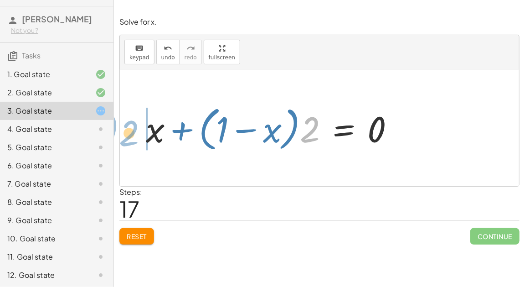
drag, startPoint x: 306, startPoint y: 136, endPoint x: 132, endPoint y: 139, distance: 174.7
click at [132, 139] on div "120 = + · 40 · x + 40 − 40 + 120 = + · 40 · x + 40 − 40 80 = + · 40 · x + 40 − …" at bounding box center [270, 127] width 276 height 57
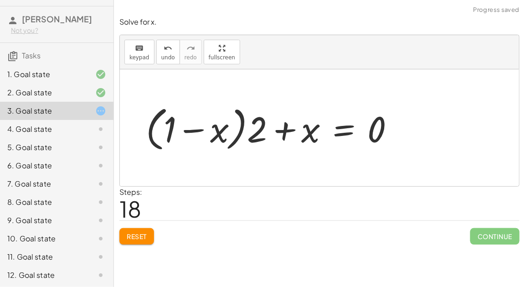
click at [287, 133] on div at bounding box center [273, 128] width 265 height 52
drag, startPoint x: 259, startPoint y: 127, endPoint x: 311, endPoint y: 128, distance: 51.5
click at [311, 128] on div at bounding box center [273, 128] width 265 height 52
click at [146, 232] on span "Reset" at bounding box center [137, 236] width 20 height 8
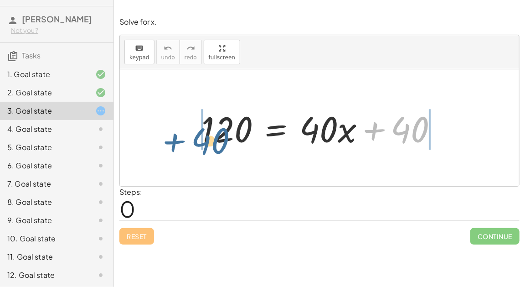
drag, startPoint x: 397, startPoint y: 131, endPoint x: 177, endPoint y: 138, distance: 219.4
click at [177, 138] on div "+ 40 120 = + · 40 · x + 40" at bounding box center [319, 127] width 399 height 117
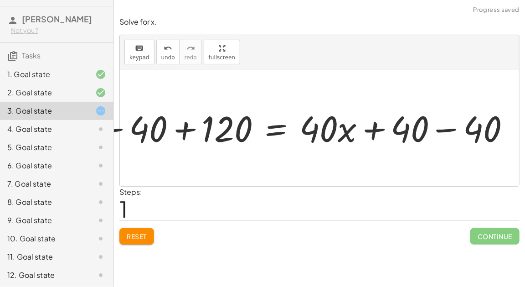
click at [184, 128] on div at bounding box center [298, 127] width 333 height 37
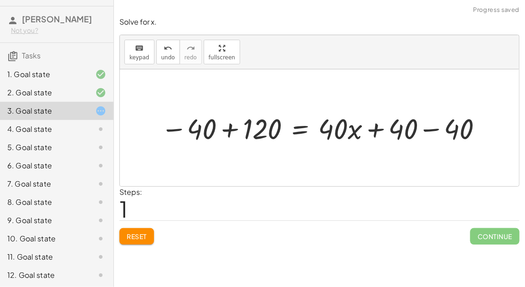
click at [225, 128] on div at bounding box center [322, 127] width 333 height 37
click at [427, 135] on div at bounding box center [371, 127] width 248 height 37
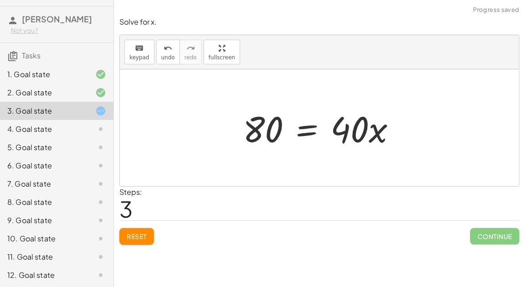
click at [301, 124] on div at bounding box center [323, 127] width 170 height 47
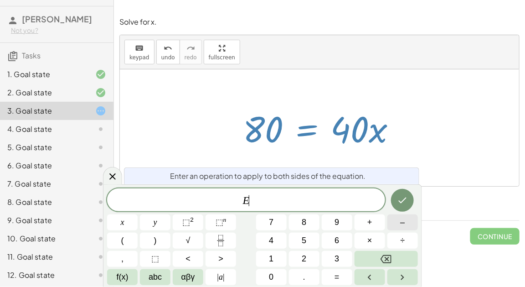
click at [391, 215] on button "–" at bounding box center [403, 222] width 31 height 16
click at [281, 243] on button "4" at bounding box center [271, 241] width 31 height 16
click at [275, 274] on button "0" at bounding box center [271, 277] width 31 height 16
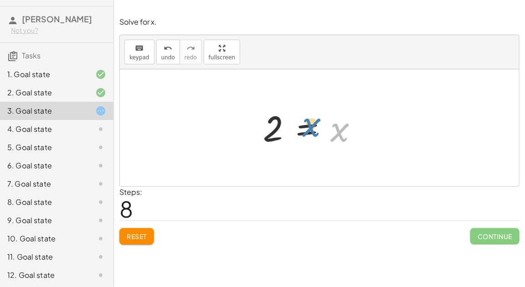
drag, startPoint x: 345, startPoint y: 126, endPoint x: 325, endPoint y: 119, distance: 21.5
click at [325, 119] on div at bounding box center [323, 127] width 170 height 45
click at [308, 127] on div at bounding box center [323, 127] width 170 height 45
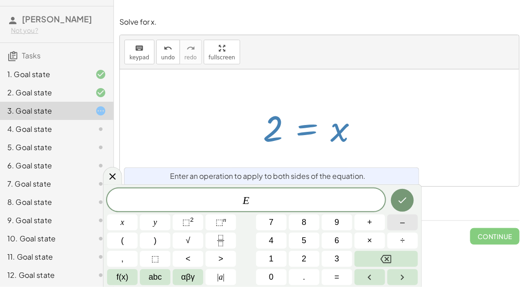
click at [407, 226] on button "–" at bounding box center [403, 222] width 31 height 16
click at [128, 224] on button "x" at bounding box center [122, 222] width 31 height 16
click at [412, 202] on button "Done" at bounding box center [402, 200] width 23 height 23
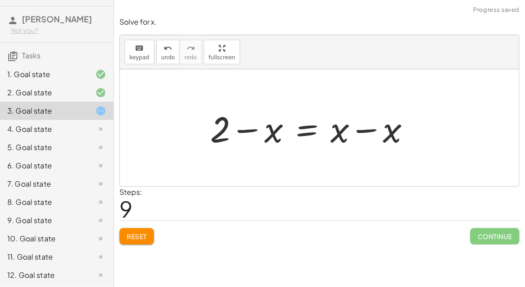
click at [365, 126] on div at bounding box center [323, 127] width 170 height 47
click at [250, 128] on div at bounding box center [323, 127] width 170 height 47
drag, startPoint x: 223, startPoint y: 127, endPoint x: 272, endPoint y: 126, distance: 49.3
click at [272, 126] on div "120 = + · 40 · x + 40 − 40 + 120 = + · 40 · x + 40 − 40 80 = + · 40 · x + 40 − …" at bounding box center [319, 127] width 399 height 117
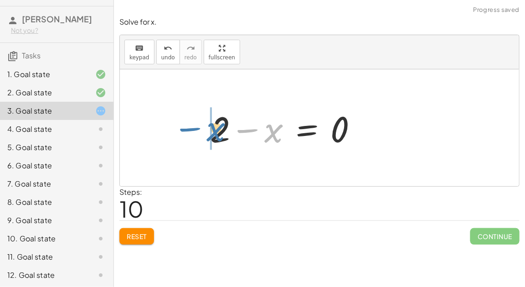
drag, startPoint x: 272, startPoint y: 126, endPoint x: 218, endPoint y: 127, distance: 53.8
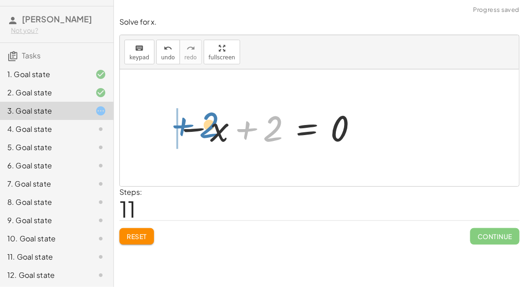
drag, startPoint x: 274, startPoint y: 133, endPoint x: 210, endPoint y: 130, distance: 63.9
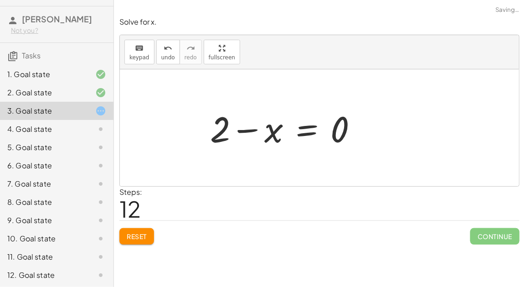
click at [238, 131] on div at bounding box center [323, 127] width 170 height 47
click at [322, 128] on div at bounding box center [323, 127] width 170 height 47
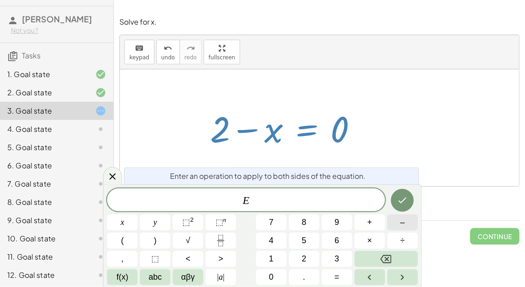
click at [398, 217] on button "–" at bounding box center [403, 222] width 31 height 16
click at [306, 257] on span "2" at bounding box center [304, 259] width 5 height 12
click at [408, 202] on icon "Done" at bounding box center [402, 200] width 11 height 11
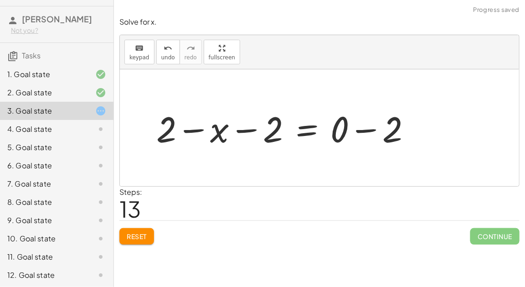
click at [361, 131] on div at bounding box center [323, 127] width 170 height 47
click at [313, 130] on div at bounding box center [323, 127] width 170 height 47
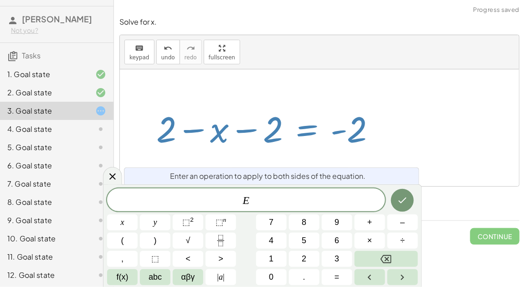
click at [313, 130] on div at bounding box center [323, 127] width 170 height 47
click at [317, 138] on div at bounding box center [323, 127] width 170 height 47
click at [396, 201] on button "Done" at bounding box center [402, 200] width 23 height 23
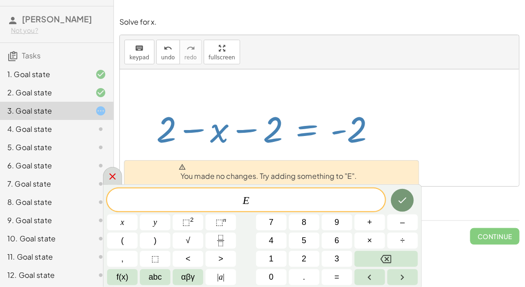
click at [113, 175] on icon at bounding box center [112, 176] width 6 height 6
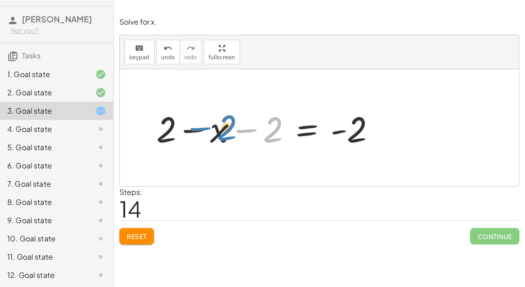
drag, startPoint x: 277, startPoint y: 139, endPoint x: 227, endPoint y: 136, distance: 50.7
click at [227, 136] on div "120 = + · 40 · x + 40 − 40 + 120 = + · 40 · x + 40 − 40 80 = + · 40 · x + 40 − …" at bounding box center [319, 127] width 399 height 117
click at [196, 132] on div at bounding box center [319, 127] width 399 height 117
click at [186, 128] on div at bounding box center [319, 127] width 399 height 117
drag, startPoint x: 173, startPoint y: 128, endPoint x: 228, endPoint y: 130, distance: 55.2
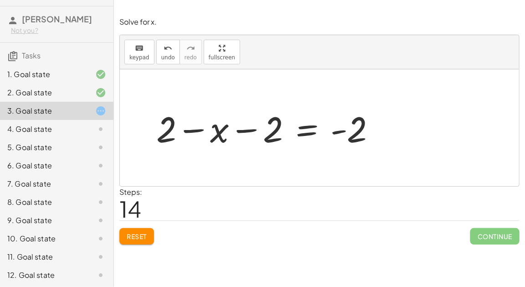
click at [228, 130] on div at bounding box center [319, 127] width 399 height 117
drag, startPoint x: 168, startPoint y: 127, endPoint x: 228, endPoint y: 128, distance: 59.7
click at [228, 128] on div at bounding box center [319, 127] width 399 height 117
drag, startPoint x: 218, startPoint y: 128, endPoint x: 268, endPoint y: 126, distance: 50.6
click at [268, 126] on div "120 = + · 40 · x + 40 − 40 + 120 = + · 40 · x + 40 − 40 80 = + · 40 · x + 40 − …" at bounding box center [319, 127] width 399 height 117
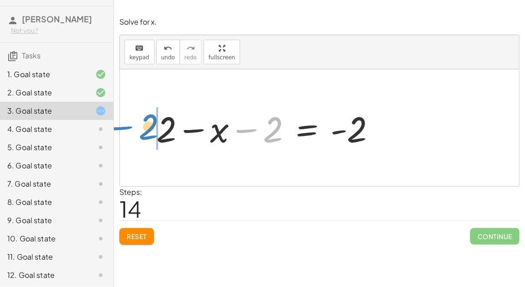
drag, startPoint x: 268, startPoint y: 126, endPoint x: 138, endPoint y: 121, distance: 130.5
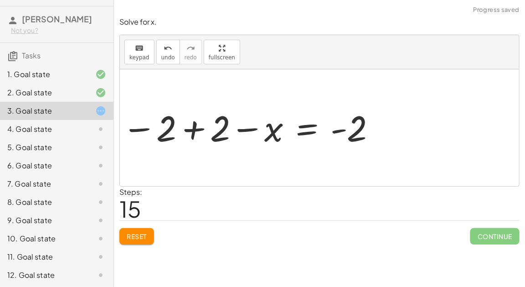
click at [194, 130] on div at bounding box center [319, 127] width 399 height 117
click at [193, 129] on div at bounding box center [319, 127] width 399 height 117
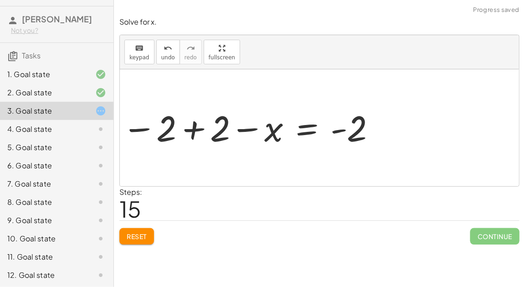
click at [193, 129] on div at bounding box center [319, 127] width 399 height 117
drag, startPoint x: 167, startPoint y: 131, endPoint x: 224, endPoint y: 135, distance: 57.6
click at [224, 135] on div at bounding box center [319, 127] width 399 height 117
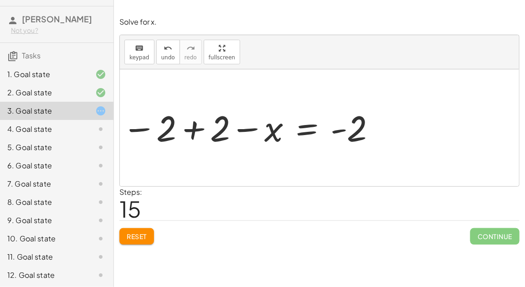
drag, startPoint x: 167, startPoint y: 130, endPoint x: 218, endPoint y: 130, distance: 50.6
click at [218, 130] on div at bounding box center [319, 127] width 399 height 117
drag, startPoint x: 218, startPoint y: 130, endPoint x: 160, endPoint y: 128, distance: 57.5
click at [160, 128] on div at bounding box center [319, 127] width 399 height 117
click at [287, 132] on div at bounding box center [323, 127] width 170 height 45
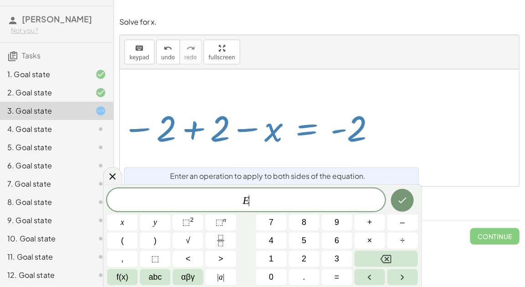
click at [279, 131] on div at bounding box center [323, 127] width 170 height 45
click at [112, 177] on icon at bounding box center [112, 176] width 6 height 6
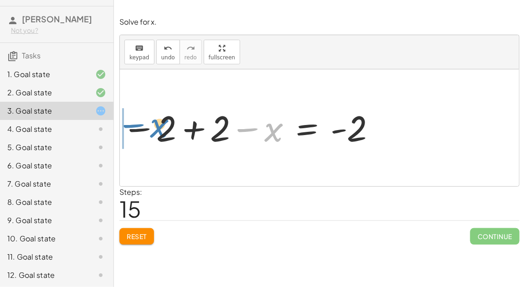
drag, startPoint x: 269, startPoint y: 128, endPoint x: 154, endPoint y: 124, distance: 115.5
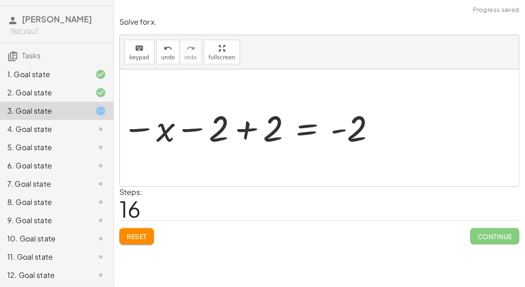
click at [246, 130] on div at bounding box center [323, 127] width 170 height 45
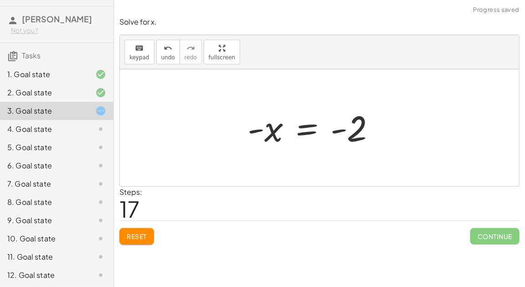
click at [343, 130] on div at bounding box center [323, 127] width 170 height 45
drag, startPoint x: 362, startPoint y: 138, endPoint x: 325, endPoint y: 137, distance: 36.5
click at [325, 137] on div at bounding box center [323, 127] width 170 height 45
drag, startPoint x: 259, startPoint y: 130, endPoint x: 347, endPoint y: 128, distance: 88.0
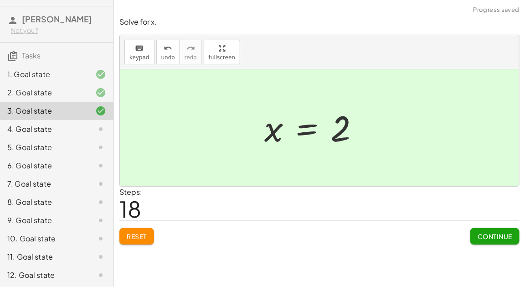
click at [506, 234] on span "Continue" at bounding box center [495, 236] width 35 height 8
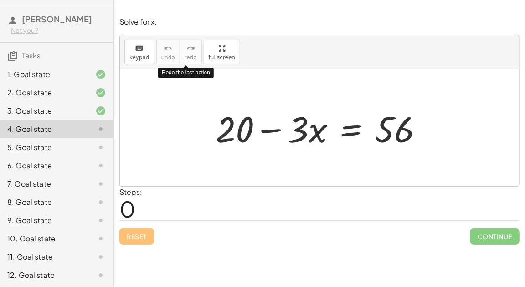
click at [65, 118] on div "3. Goal state" at bounding box center [57, 111] width 114 height 18
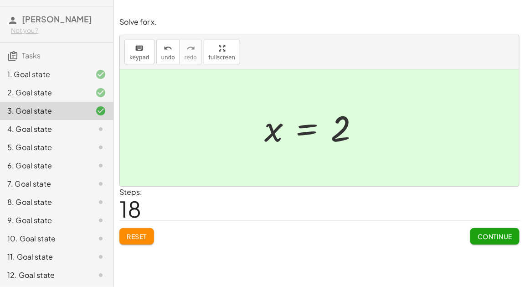
click at [60, 131] on div "4. Goal state" at bounding box center [43, 129] width 73 height 11
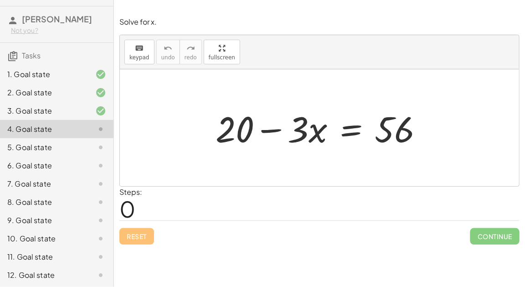
click at [37, 113] on div "3. Goal state" at bounding box center [43, 110] width 73 height 11
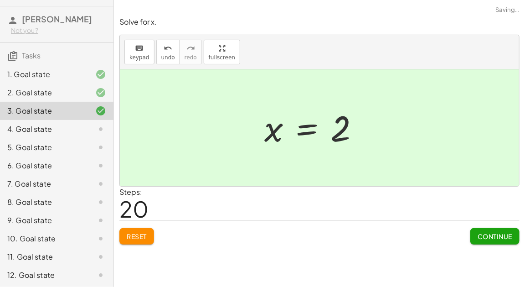
click at [35, 127] on div "4. Goal state" at bounding box center [43, 129] width 73 height 11
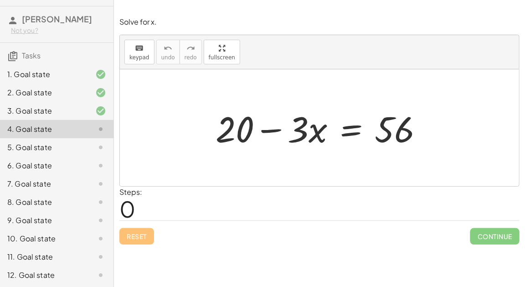
click at [31, 108] on div "3. Goal state" at bounding box center [43, 110] width 73 height 11
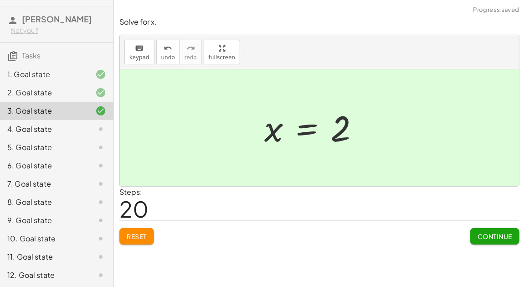
click at [19, 127] on div "4. Goal state" at bounding box center [43, 129] width 73 height 11
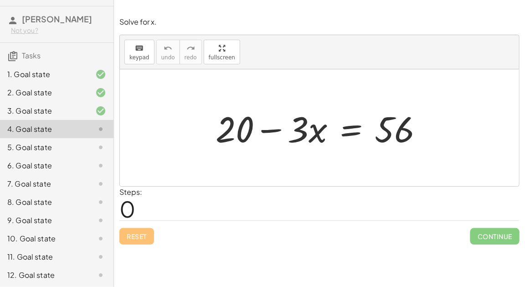
click at [244, 136] on div at bounding box center [323, 127] width 224 height 47
click at [281, 130] on div at bounding box center [323, 127] width 224 height 47
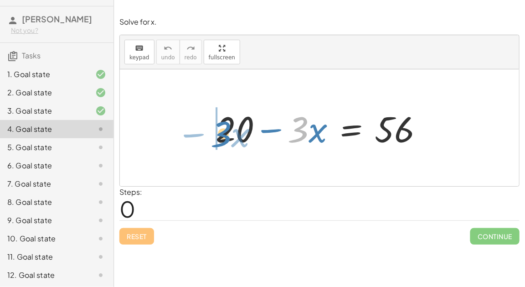
drag, startPoint x: 297, startPoint y: 132, endPoint x: 216, endPoint y: 136, distance: 81.3
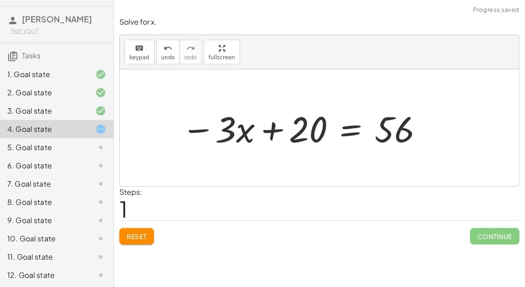
click at [269, 131] on div at bounding box center [303, 127] width 252 height 47
click at [149, 230] on button "Reset" at bounding box center [136, 236] width 35 height 16
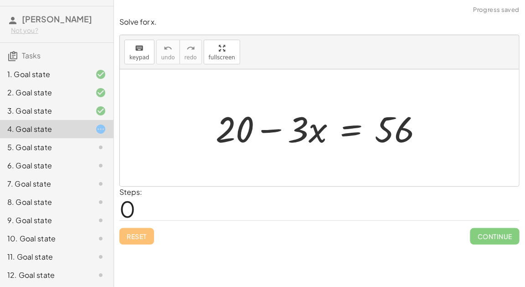
click at [355, 131] on div at bounding box center [323, 127] width 224 height 47
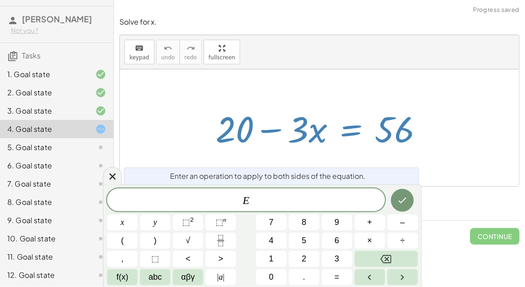
click at [401, 131] on div at bounding box center [323, 127] width 224 height 47
click at [401, 130] on div at bounding box center [323, 127] width 224 height 47
click at [109, 174] on icon at bounding box center [112, 176] width 11 height 11
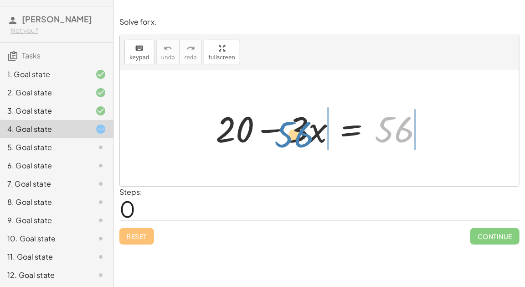
drag, startPoint x: 400, startPoint y: 129, endPoint x: 319, endPoint y: 130, distance: 81.2
click at [319, 130] on div at bounding box center [323, 127] width 224 height 47
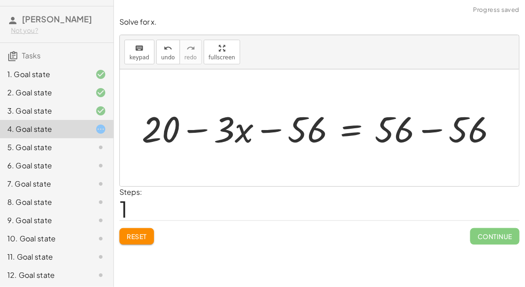
click at [277, 131] on div at bounding box center [323, 127] width 372 height 47
click at [404, 125] on div at bounding box center [323, 127] width 372 height 47
click at [424, 130] on div at bounding box center [323, 127] width 372 height 47
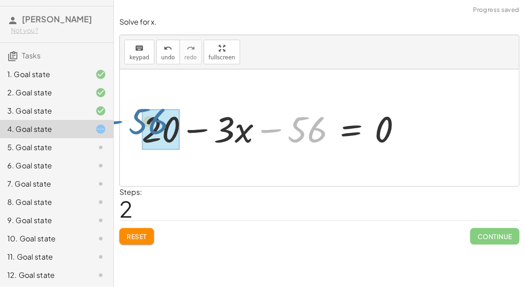
drag, startPoint x: 313, startPoint y: 132, endPoint x: 155, endPoint y: 125, distance: 158.4
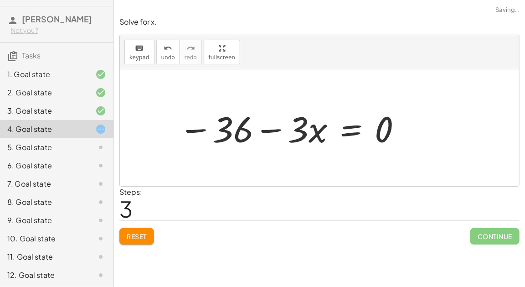
click at [280, 124] on div at bounding box center [290, 127] width 233 height 47
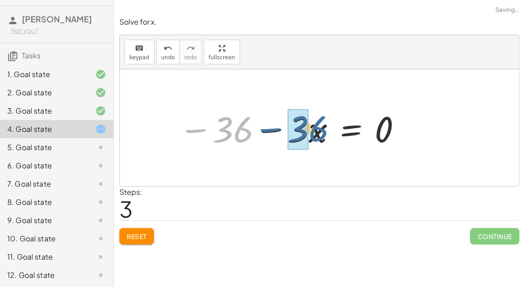
drag, startPoint x: 240, startPoint y: 132, endPoint x: 314, endPoint y: 131, distance: 73.4
click at [314, 131] on div at bounding box center [290, 127] width 233 height 47
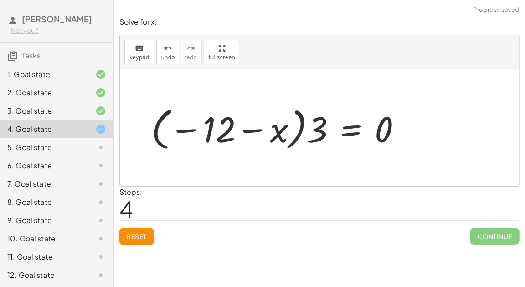
click at [241, 132] on div at bounding box center [280, 128] width 267 height 51
drag, startPoint x: 316, startPoint y: 134, endPoint x: 234, endPoint y: 130, distance: 81.3
click at [234, 130] on div at bounding box center [280, 128] width 267 height 51
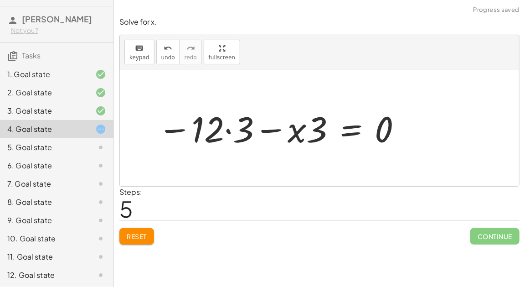
click at [230, 130] on div at bounding box center [280, 127] width 254 height 47
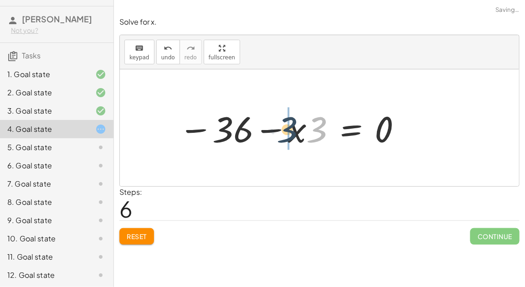
drag, startPoint x: 316, startPoint y: 134, endPoint x: 280, endPoint y: 135, distance: 36.5
click at [280, 135] on div at bounding box center [290, 127] width 233 height 47
click at [275, 132] on div at bounding box center [290, 127] width 233 height 47
click at [260, 128] on div at bounding box center [290, 127] width 233 height 47
click at [384, 130] on div at bounding box center [290, 127] width 233 height 47
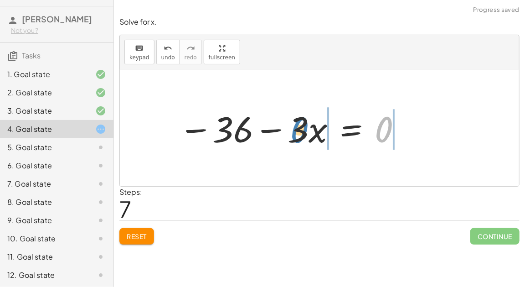
drag, startPoint x: 384, startPoint y: 130, endPoint x: 298, endPoint y: 130, distance: 85.7
click at [298, 130] on div at bounding box center [290, 127] width 233 height 47
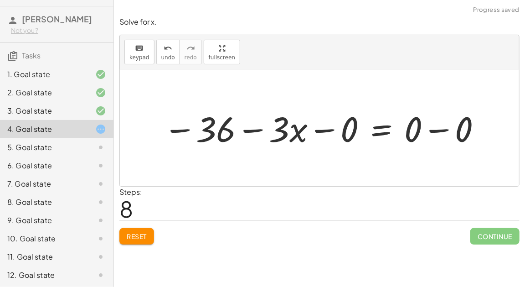
click at [328, 130] on div at bounding box center [323, 128] width 329 height 46
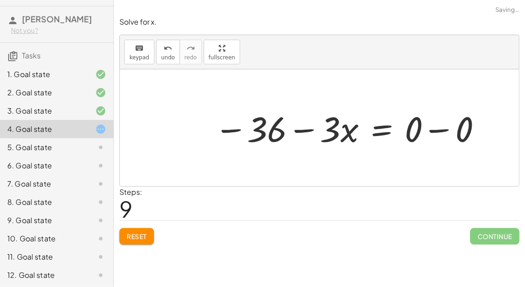
click at [430, 132] on div at bounding box center [349, 128] width 278 height 46
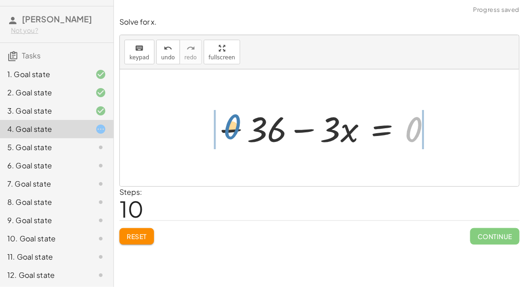
drag, startPoint x: 415, startPoint y: 129, endPoint x: 235, endPoint y: 128, distance: 179.2
click at [235, 128] on div at bounding box center [324, 128] width 228 height 46
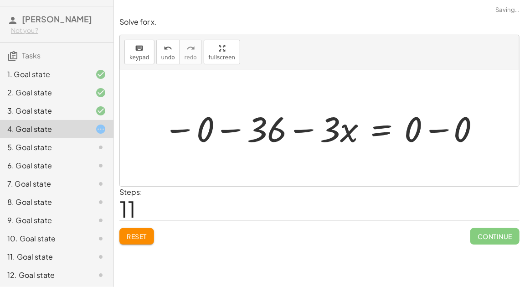
click at [235, 128] on div at bounding box center [323, 128] width 329 height 46
click at [301, 130] on div at bounding box center [349, 128] width 278 height 46
click at [432, 128] on div at bounding box center [349, 128] width 278 height 46
click at [133, 239] on button "Reset" at bounding box center [136, 236] width 35 height 16
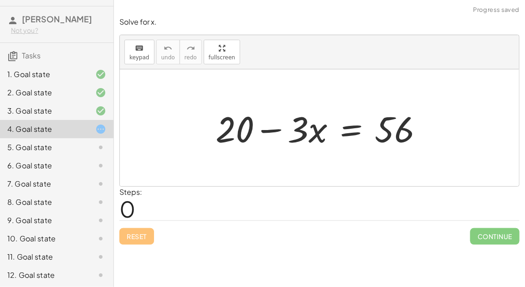
click at [357, 124] on div at bounding box center [323, 127] width 224 height 47
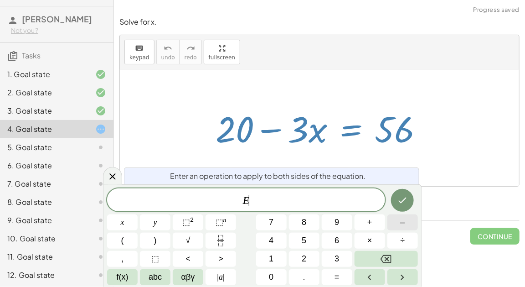
click at [394, 223] on button "–" at bounding box center [403, 222] width 31 height 16
click at [335, 254] on span "3" at bounding box center [337, 259] width 5 height 12
click at [409, 197] on button "Done" at bounding box center [402, 200] width 23 height 23
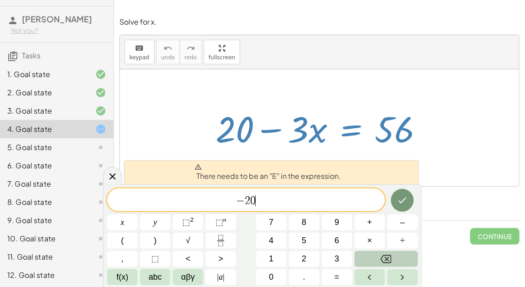
click at [403, 255] on button "Backspace" at bounding box center [386, 259] width 63 height 16
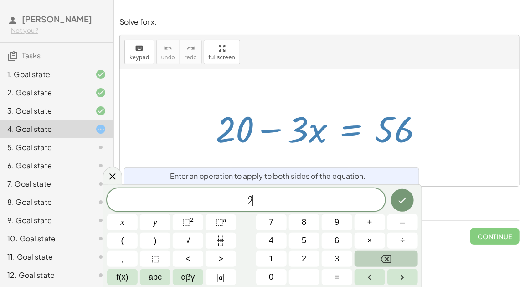
click at [403, 255] on button "Backspace" at bounding box center [386, 259] width 63 height 16
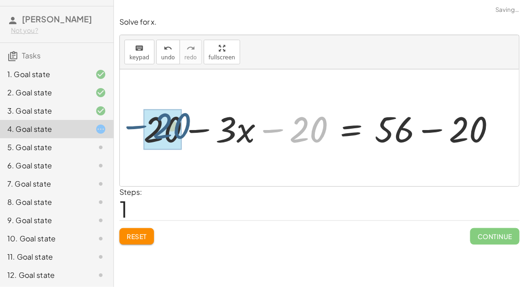
drag, startPoint x: 297, startPoint y: 126, endPoint x: 161, endPoint y: 124, distance: 136.4
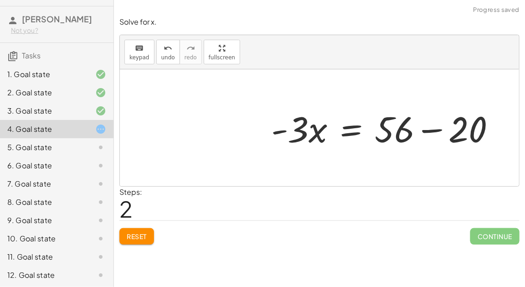
click at [433, 130] on div at bounding box center [387, 127] width 241 height 47
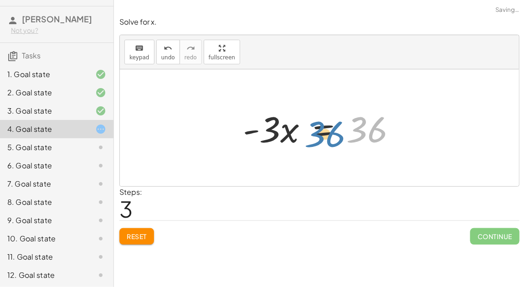
drag, startPoint x: 373, startPoint y: 131, endPoint x: 389, endPoint y: 133, distance: 15.6
click at [389, 133] on div at bounding box center [323, 127] width 170 height 47
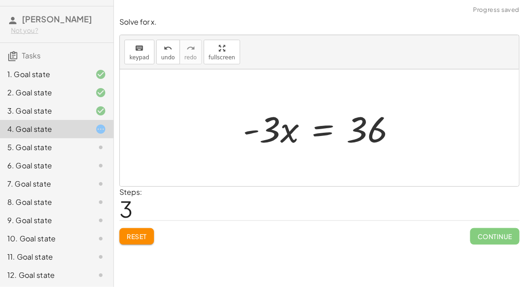
click at [332, 130] on div at bounding box center [323, 127] width 170 height 47
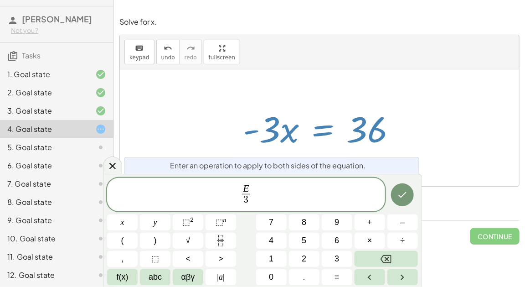
click at [401, 197] on icon "Done" at bounding box center [403, 195] width 8 height 6
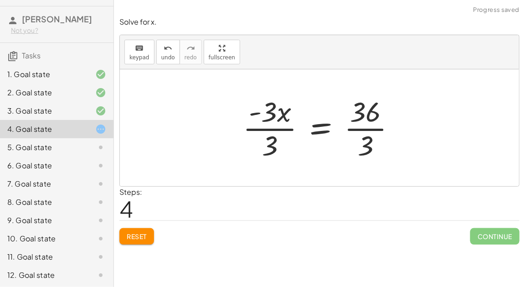
click at [282, 129] on div at bounding box center [322, 128] width 169 height 70
click at [359, 125] on div at bounding box center [326, 128] width 163 height 70
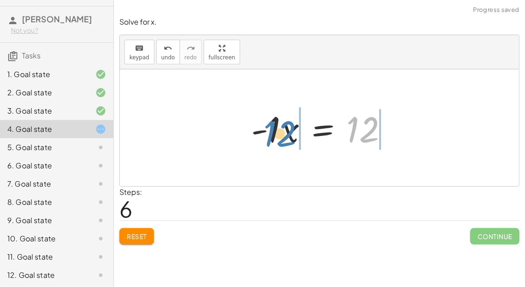
drag, startPoint x: 359, startPoint y: 126, endPoint x: 280, endPoint y: 128, distance: 78.9
click at [280, 128] on div at bounding box center [323, 127] width 153 height 47
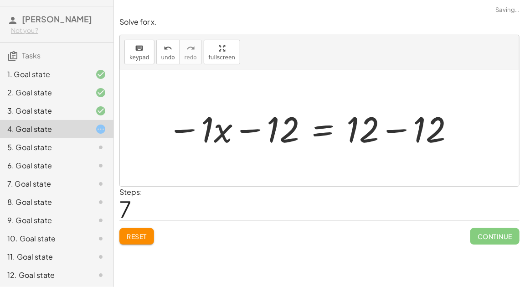
click at [254, 128] on div at bounding box center [312, 127] width 298 height 47
click at [399, 129] on div at bounding box center [312, 127] width 298 height 47
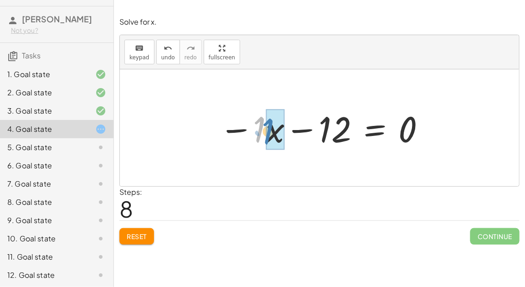
drag, startPoint x: 254, startPoint y: 131, endPoint x: 269, endPoint y: 133, distance: 16.1
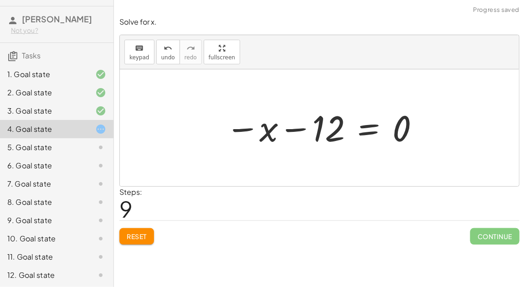
click at [292, 129] on div at bounding box center [323, 127] width 204 height 45
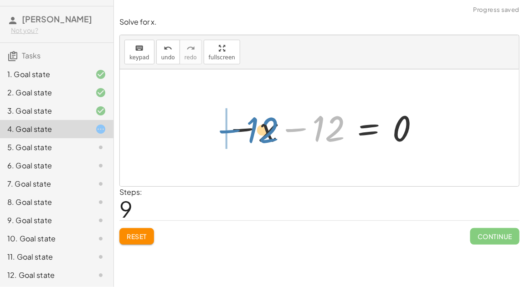
drag, startPoint x: 326, startPoint y: 129, endPoint x: 237, endPoint y: 131, distance: 88.5
click at [237, 131] on div at bounding box center [323, 127] width 204 height 45
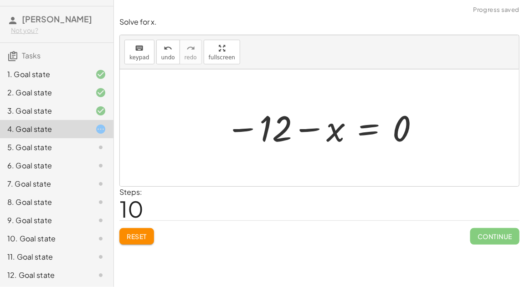
click at [301, 129] on div at bounding box center [323, 127] width 204 height 45
click at [148, 234] on button "Reset" at bounding box center [136, 236] width 35 height 16
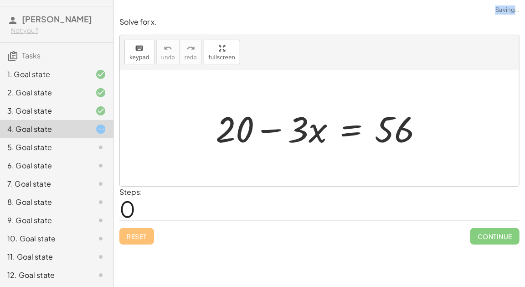
click at [148, 234] on div "Reset Continue" at bounding box center [319, 232] width 400 height 24
click at [357, 125] on div at bounding box center [323, 127] width 224 height 47
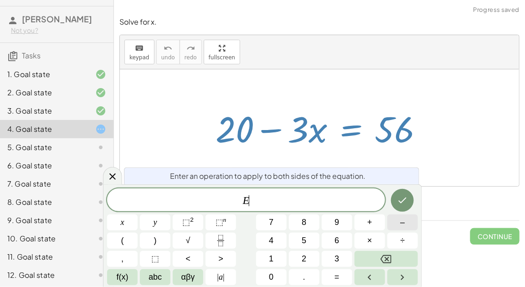
click at [404, 218] on span "–" at bounding box center [402, 222] width 5 height 12
click at [307, 266] on button "2" at bounding box center [304, 259] width 31 height 16
click at [277, 274] on button "0" at bounding box center [271, 277] width 31 height 16
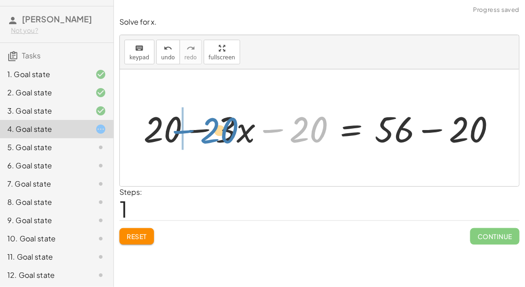
drag, startPoint x: 306, startPoint y: 129, endPoint x: 197, endPoint y: 128, distance: 109.4
click at [197, 128] on div at bounding box center [323, 127] width 369 height 47
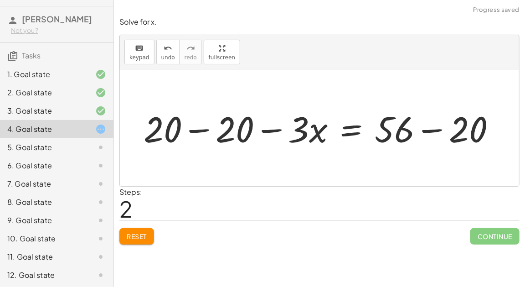
click at [197, 129] on div at bounding box center [323, 127] width 369 height 47
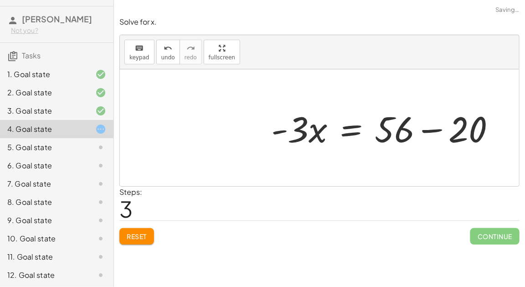
click at [434, 133] on div at bounding box center [387, 127] width 241 height 47
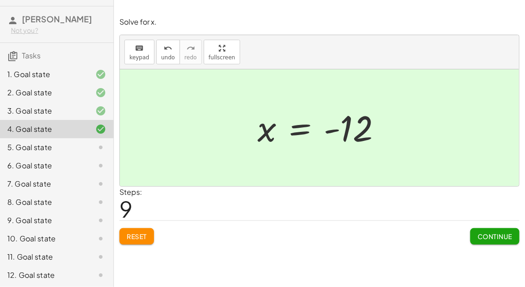
click at [479, 242] on button "Continue" at bounding box center [495, 236] width 49 height 16
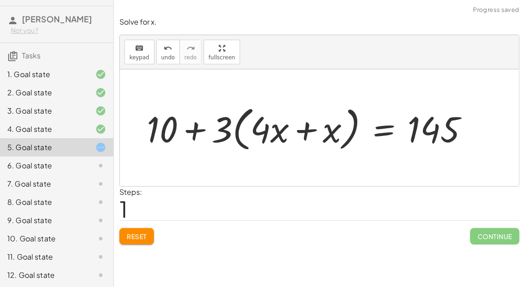
click at [134, 234] on span "Reset" at bounding box center [137, 236] width 20 height 8
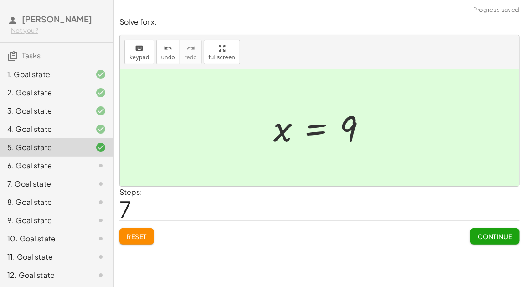
click at [483, 236] on span "Continue" at bounding box center [495, 236] width 35 height 8
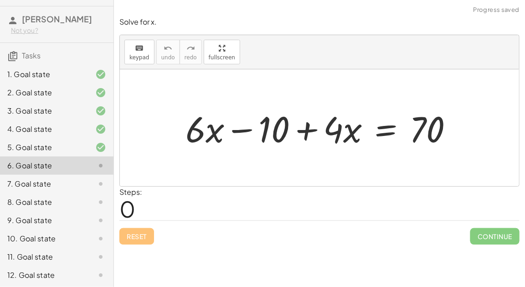
click at [48, 147] on div "5. Goal state" at bounding box center [43, 147] width 73 height 11
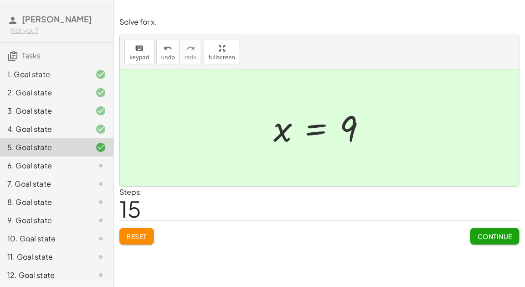
click at [33, 169] on div "6. Goal state" at bounding box center [43, 165] width 73 height 11
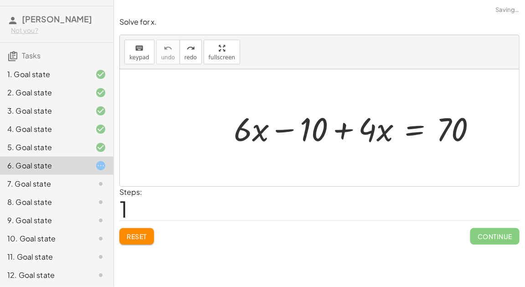
click at [136, 236] on span "Reset" at bounding box center [137, 236] width 20 height 8
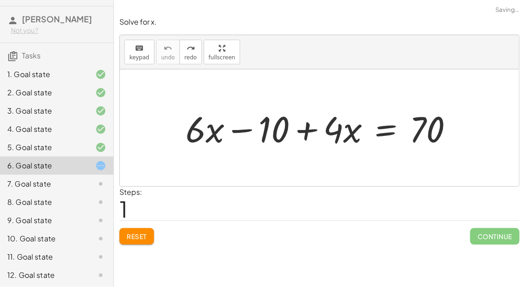
click at [135, 236] on span "Reset" at bounding box center [137, 236] width 20 height 8
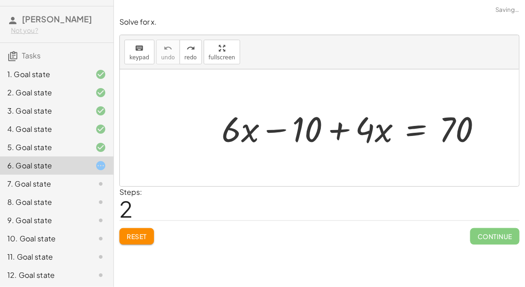
click at [135, 234] on span "Reset" at bounding box center [137, 236] width 20 height 8
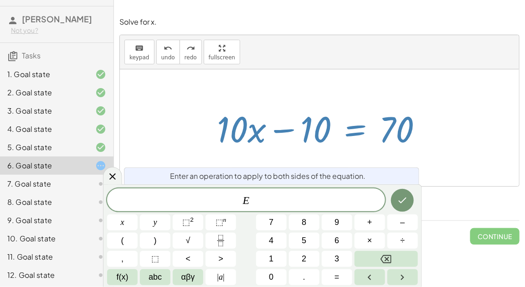
click at [403, 222] on span "–" at bounding box center [402, 222] width 5 height 12
click at [271, 254] on span "1" at bounding box center [271, 259] width 5 height 12
click at [273, 276] on span "0" at bounding box center [271, 277] width 5 height 12
click at [399, 197] on icon "Done" at bounding box center [402, 200] width 11 height 11
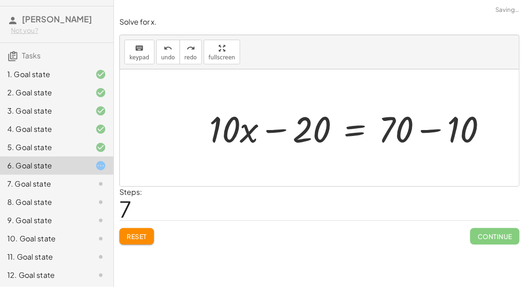
click at [145, 238] on span "Reset" at bounding box center [137, 236] width 20 height 8
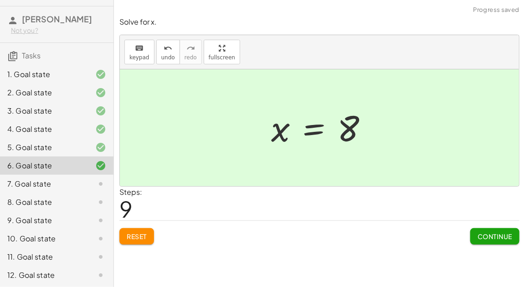
click at [504, 239] on span "Continue" at bounding box center [495, 236] width 35 height 8
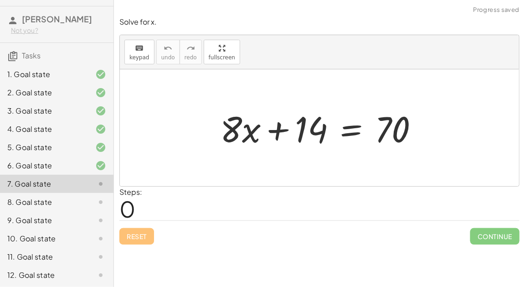
click at [96, 168] on icon at bounding box center [100, 165] width 11 height 11
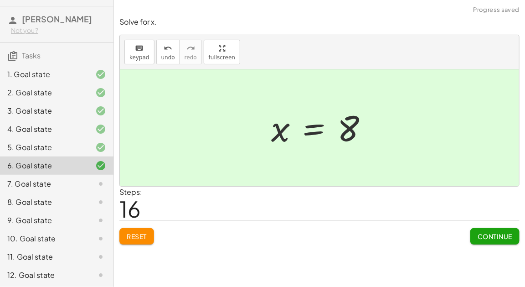
click at [486, 235] on span "Continue" at bounding box center [495, 236] width 35 height 8
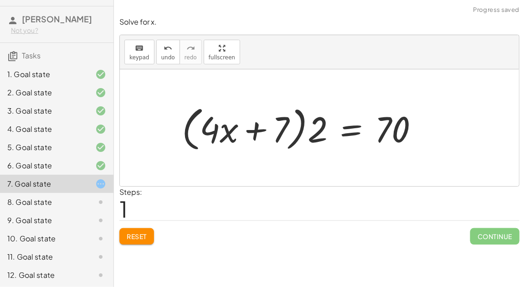
click at [147, 229] on button "Reset" at bounding box center [136, 236] width 35 height 16
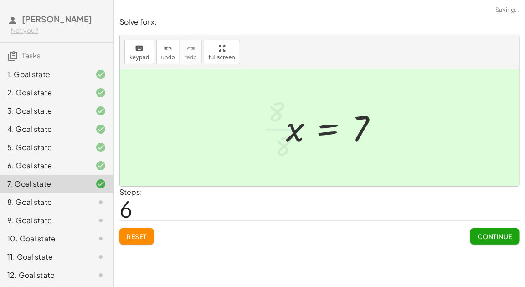
click at [386, 135] on div at bounding box center [335, 127] width 108 height 45
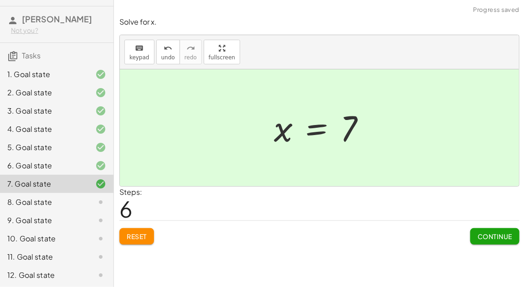
click at [473, 228] on button "Continue" at bounding box center [495, 236] width 49 height 16
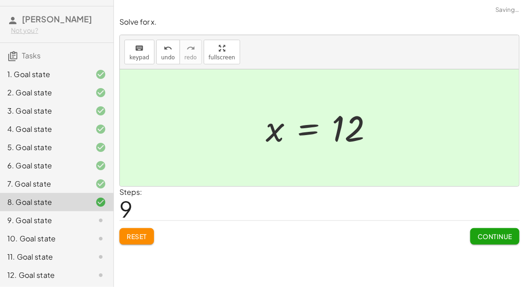
click at [491, 232] on span "Continue" at bounding box center [495, 236] width 35 height 8
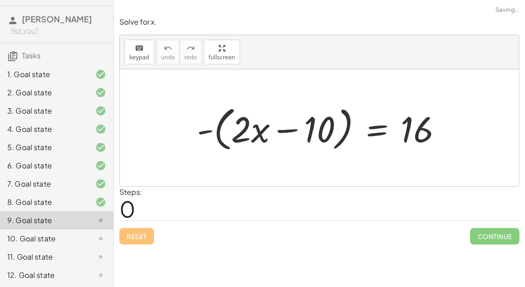
click at [111, 187] on div "7. Goal state" at bounding box center [57, 184] width 114 height 18
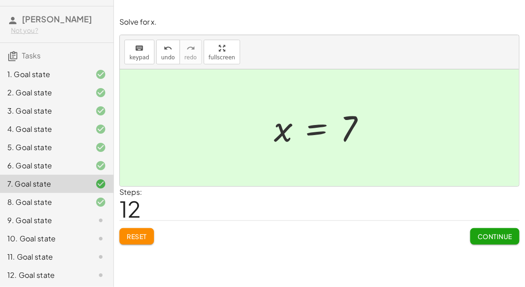
click at [31, 199] on div "8. Goal state" at bounding box center [43, 202] width 73 height 11
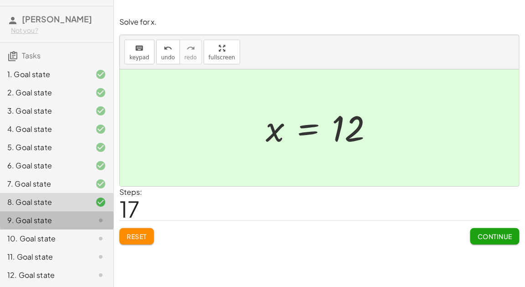
click at [23, 219] on div "9. Goal state" at bounding box center [43, 220] width 73 height 11
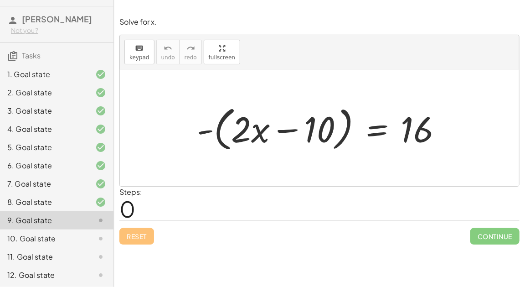
click at [486, 52] on div "keyboard keypad undo [PERSON_NAME] redo fullscreen" at bounding box center [319, 52] width 399 height 34
click at [204, 215] on div "Steps: 0" at bounding box center [319, 204] width 400 height 34
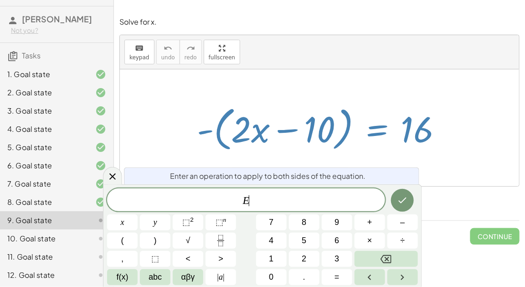
click at [346, 204] on span "E ​" at bounding box center [246, 200] width 278 height 13
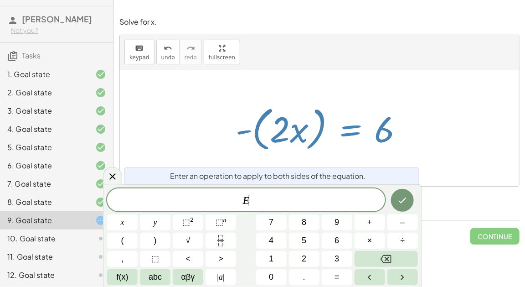
click at [404, 242] on span "÷" at bounding box center [403, 240] width 5 height 12
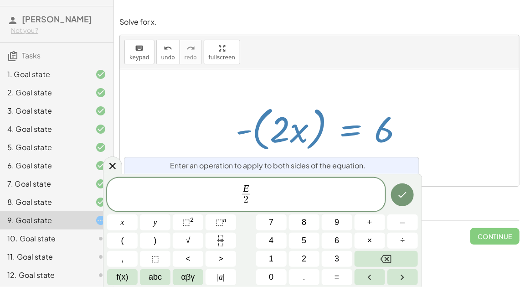
click at [404, 192] on icon "Done" at bounding box center [402, 194] width 11 height 11
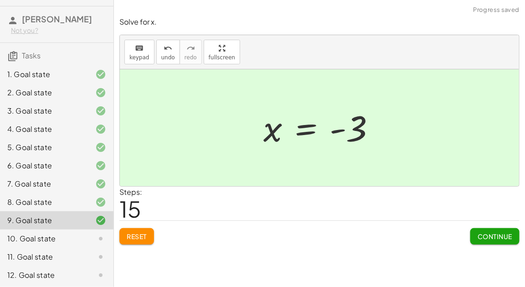
click at [31, 240] on div "10. Goal state" at bounding box center [43, 238] width 73 height 11
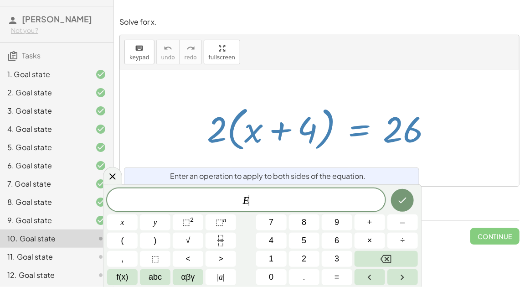
click at [369, 240] on span "×" at bounding box center [370, 240] width 5 height 12
click at [310, 259] on button "2" at bounding box center [304, 259] width 31 height 16
click at [407, 201] on icon "Done" at bounding box center [402, 200] width 11 height 11
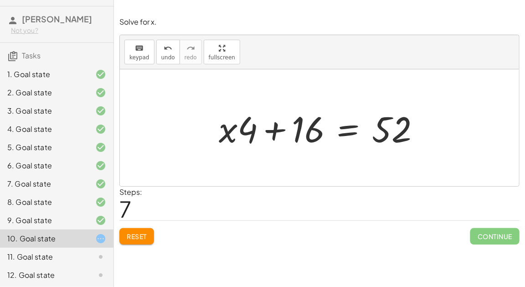
click at [273, 126] on div at bounding box center [323, 127] width 218 height 47
drag, startPoint x: 233, startPoint y: 131, endPoint x: 269, endPoint y: 132, distance: 36.0
click at [269, 132] on div at bounding box center [323, 127] width 218 height 47
click at [277, 130] on div at bounding box center [323, 127] width 218 height 47
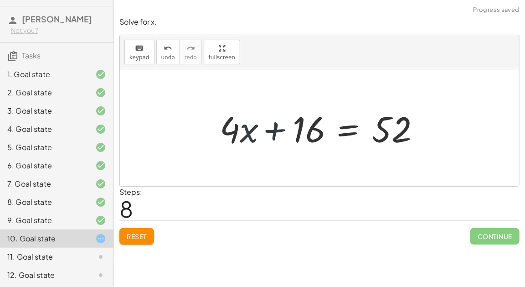
click at [277, 130] on div at bounding box center [323, 127] width 218 height 47
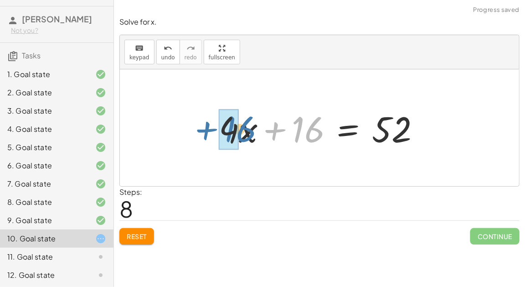
drag, startPoint x: 306, startPoint y: 135, endPoint x: 239, endPoint y: 134, distance: 67.5
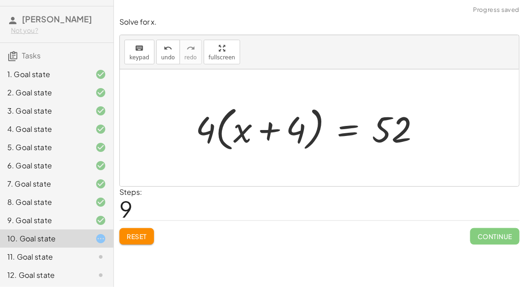
click at [269, 129] on div at bounding box center [311, 128] width 241 height 52
drag, startPoint x: 297, startPoint y: 134, endPoint x: 209, endPoint y: 133, distance: 88.0
click at [209, 133] on div at bounding box center [311, 128] width 241 height 52
click at [273, 131] on div at bounding box center [311, 128] width 241 height 52
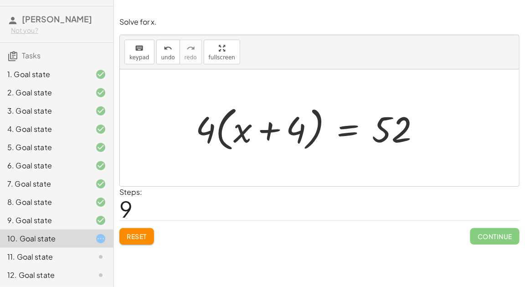
click at [273, 131] on div at bounding box center [311, 128] width 241 height 52
click at [150, 225] on div "Reset Continue" at bounding box center [319, 232] width 400 height 24
click at [150, 231] on button "Reset" at bounding box center [136, 236] width 35 height 16
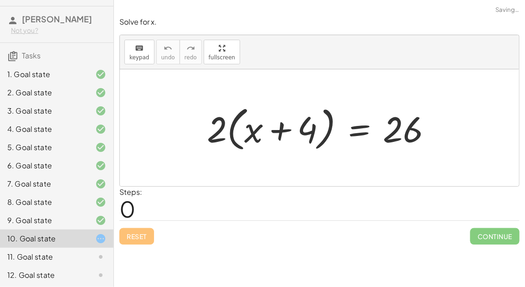
click at [150, 231] on div "Reset Continue" at bounding box center [319, 232] width 400 height 24
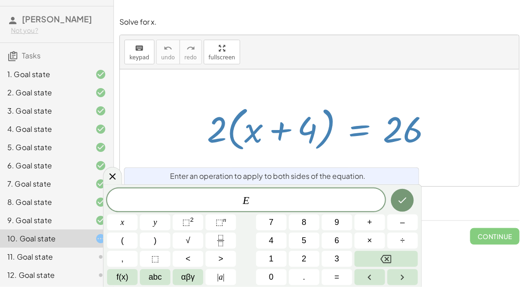
click at [370, 239] on span "×" at bounding box center [370, 240] width 5 height 12
click at [304, 258] on span "2" at bounding box center [304, 259] width 5 height 12
click at [400, 197] on icon "Done" at bounding box center [402, 200] width 11 height 11
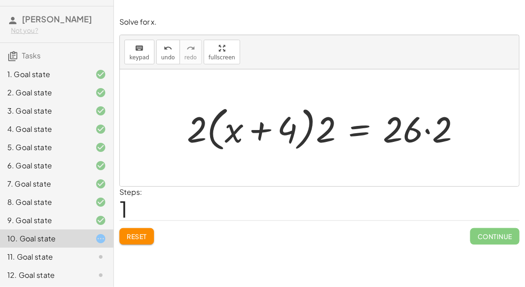
click at [266, 131] on div at bounding box center [327, 128] width 290 height 52
drag, startPoint x: 194, startPoint y: 127, endPoint x: 337, endPoint y: 127, distance: 143.2
click at [337, 127] on div at bounding box center [327, 128] width 290 height 52
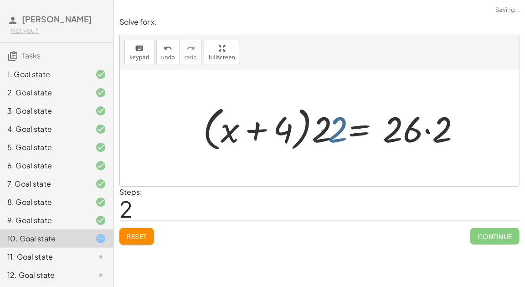
click at [337, 127] on div at bounding box center [323, 128] width 299 height 52
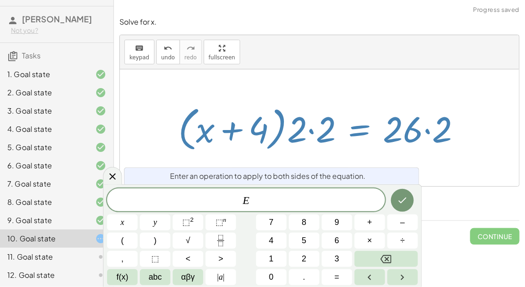
click at [316, 130] on div at bounding box center [323, 128] width 299 height 52
click at [312, 130] on div at bounding box center [323, 128] width 299 height 52
click at [314, 131] on div at bounding box center [323, 128] width 299 height 52
click at [108, 174] on icon at bounding box center [112, 176] width 11 height 11
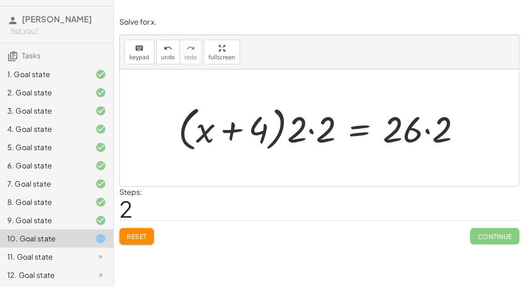
click at [309, 127] on div at bounding box center [323, 128] width 299 height 52
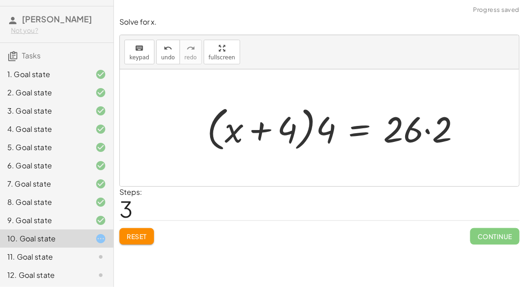
click at [269, 130] on div at bounding box center [337, 128] width 270 height 52
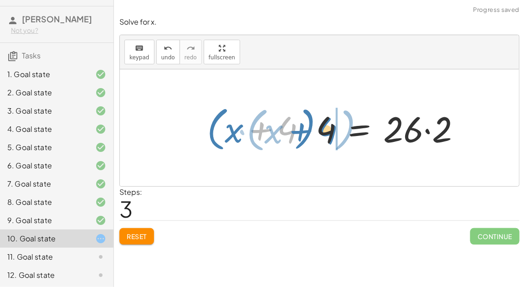
drag, startPoint x: 290, startPoint y: 131, endPoint x: 331, endPoint y: 133, distance: 41.1
click at [331, 133] on div at bounding box center [337, 128] width 270 height 52
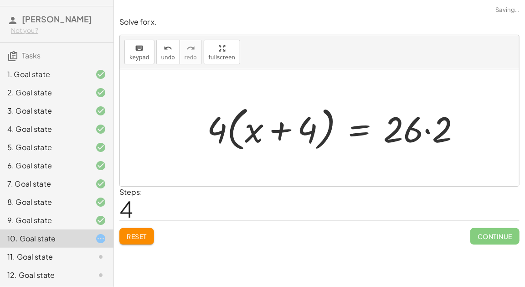
click at [277, 132] on div at bounding box center [337, 128] width 270 height 52
drag, startPoint x: 225, startPoint y: 132, endPoint x: 272, endPoint y: 132, distance: 47.0
click at [272, 132] on div at bounding box center [337, 128] width 270 height 52
